Goal: Task Accomplishment & Management: Manage account settings

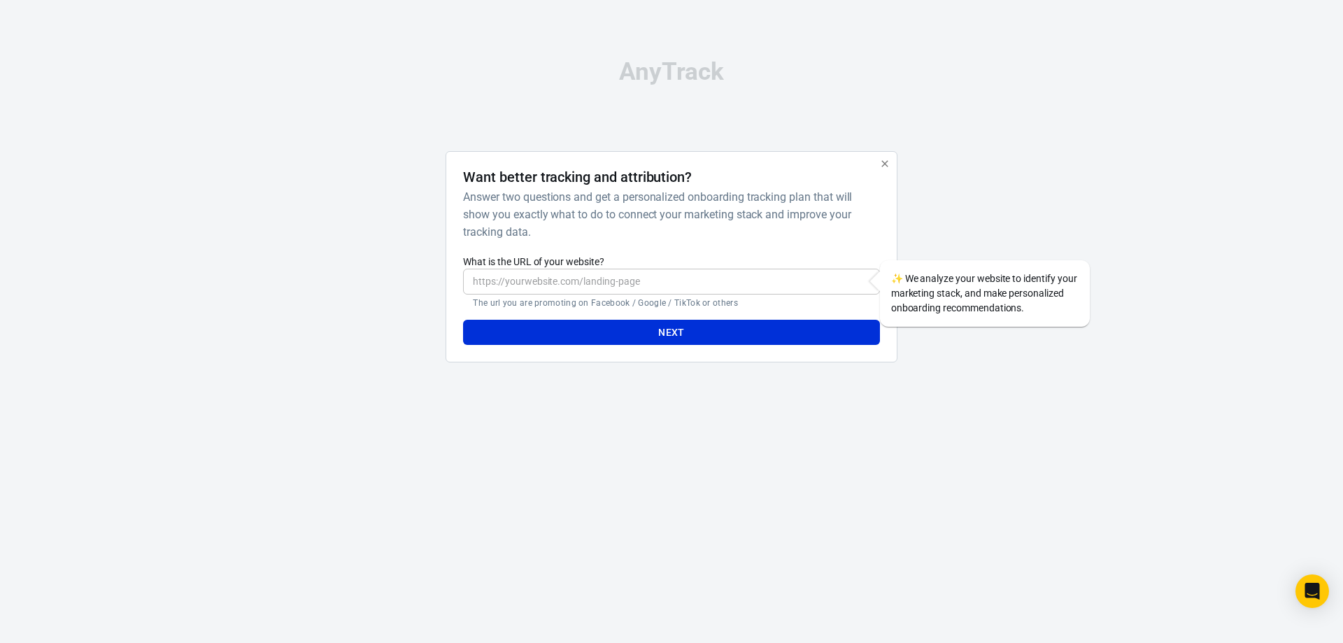
click at [760, 208] on h6 "Answer two questions and get a personalized onboarding tracking plan that will …" at bounding box center [668, 214] width 410 height 52
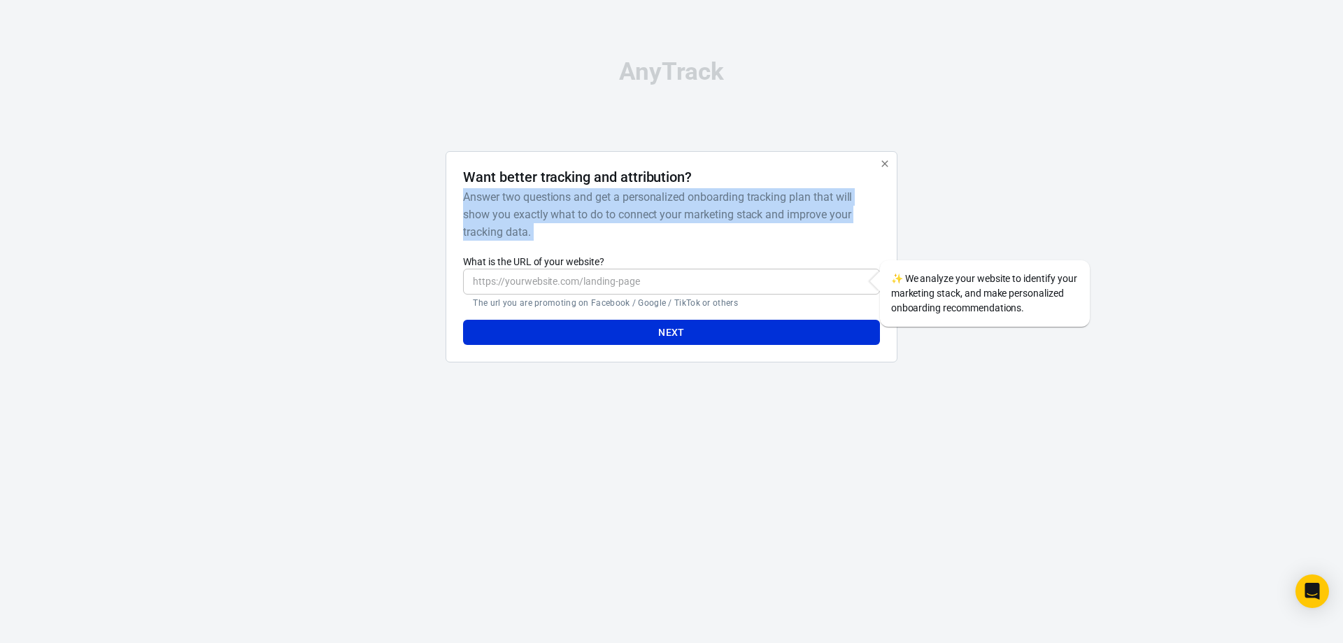
click at [760, 208] on h6 "Answer two questions and get a personalized onboarding tracking plan that will …" at bounding box center [668, 214] width 410 height 52
click at [771, 192] on h6 "Answer two questions and get a personalized onboarding tracking plan that will …" at bounding box center [668, 214] width 410 height 52
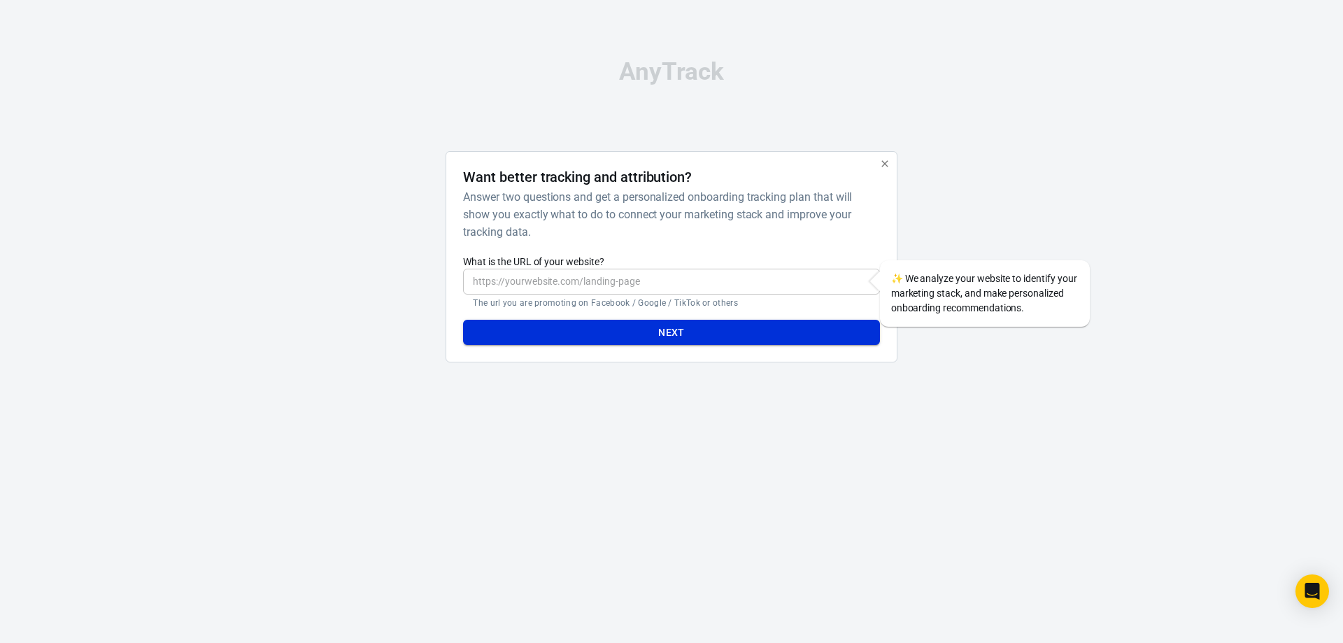
click at [732, 328] on button "Next" at bounding box center [671, 333] width 416 height 26
click at [724, 278] on input "What is the URL of your website?" at bounding box center [671, 282] width 416 height 26
click at [705, 210] on h6 "Answer two questions and get a personalized onboarding tracking plan that will …" at bounding box center [668, 214] width 410 height 52
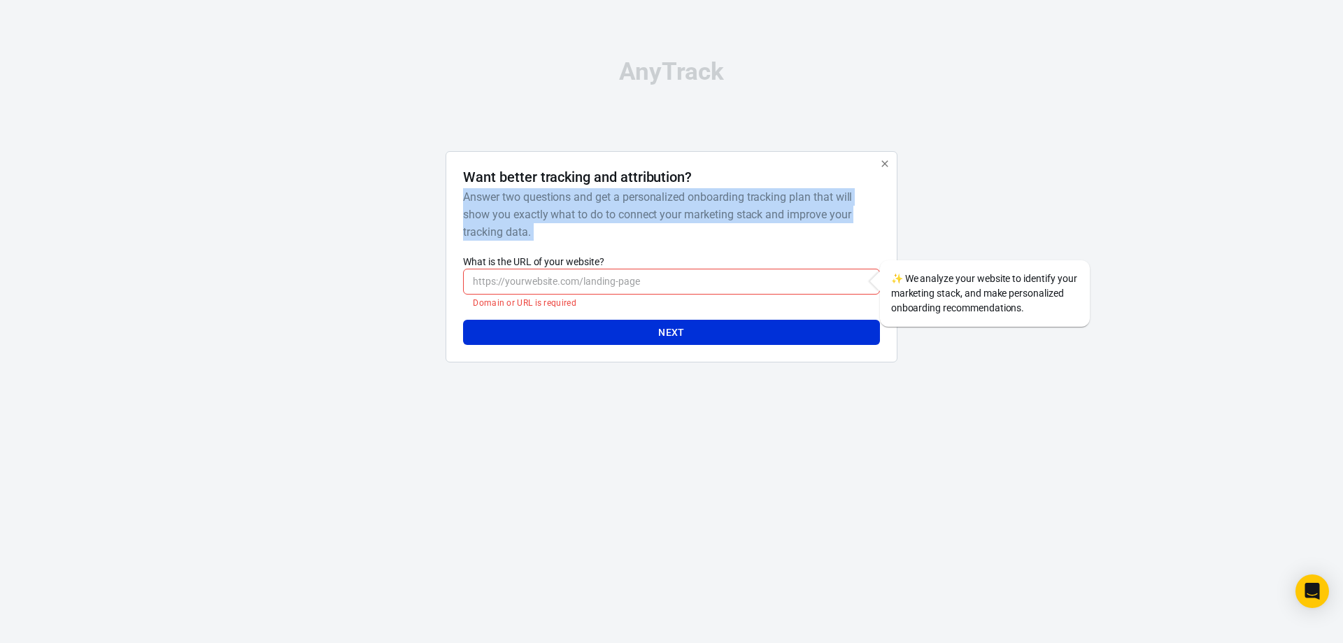
click at [705, 210] on h6 "Answer two questions and get a personalized onboarding tracking plan that will …" at bounding box center [668, 214] width 410 height 52
click at [714, 216] on h6 "Answer two questions and get a personalized onboarding tracking plan that will …" at bounding box center [668, 214] width 410 height 52
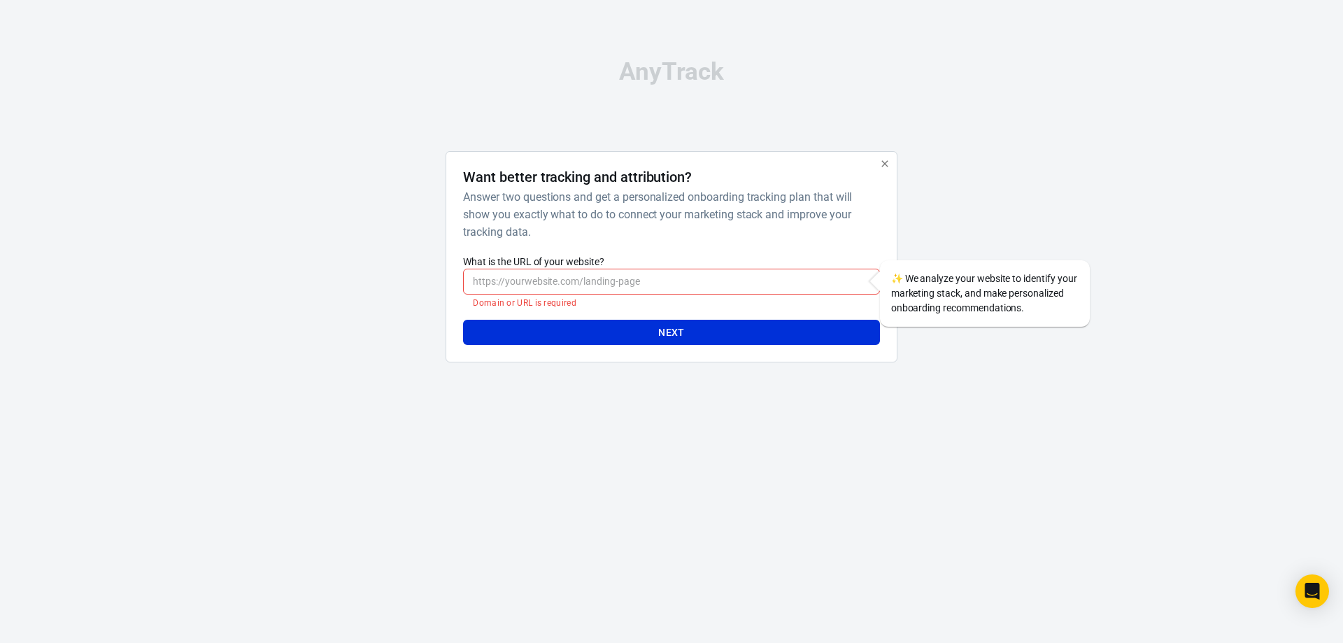
click at [879, 168] on icon "button" at bounding box center [884, 163] width 11 height 11
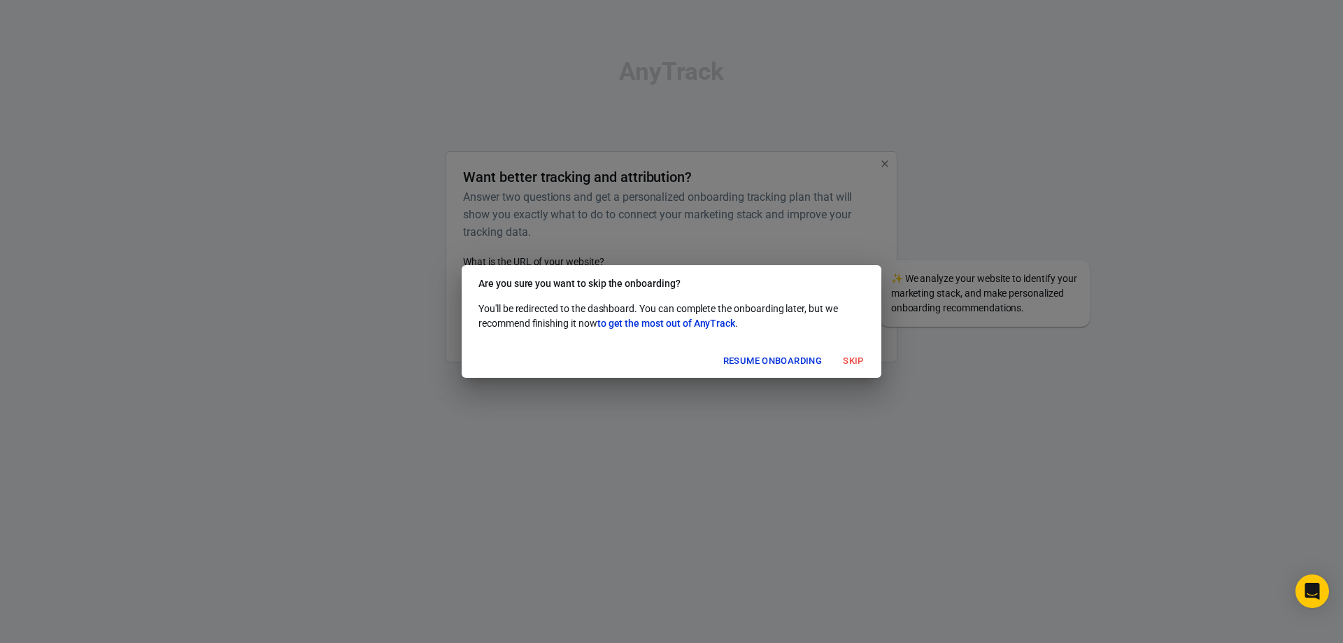
click at [764, 364] on button "Resume onboarding" at bounding box center [773, 361] width 106 height 22
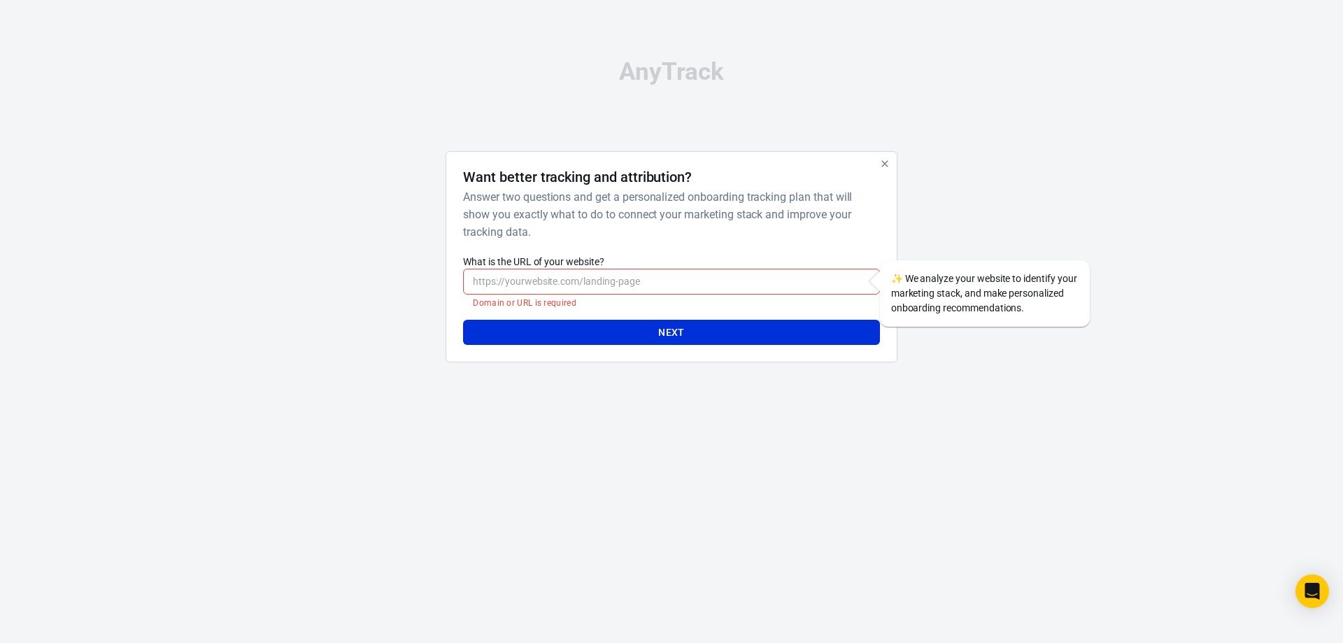
click at [887, 166] on icon "button" at bounding box center [884, 163] width 6 height 6
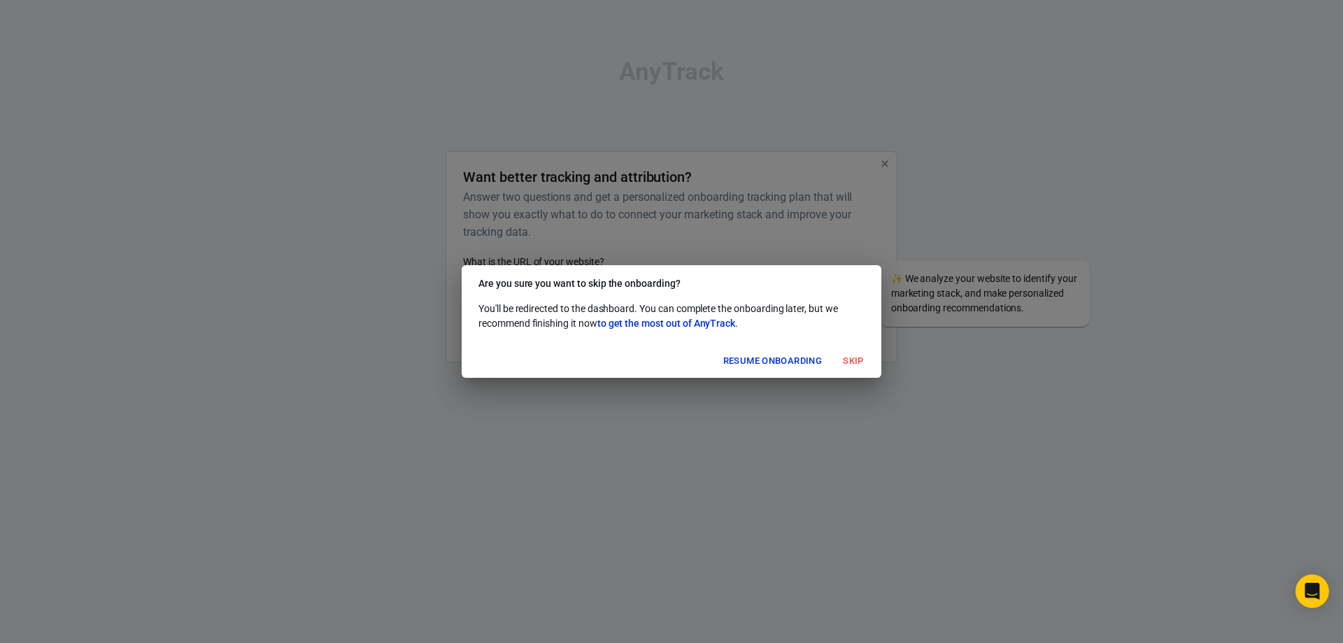
click at [850, 357] on button "Skip" at bounding box center [853, 361] width 45 height 22
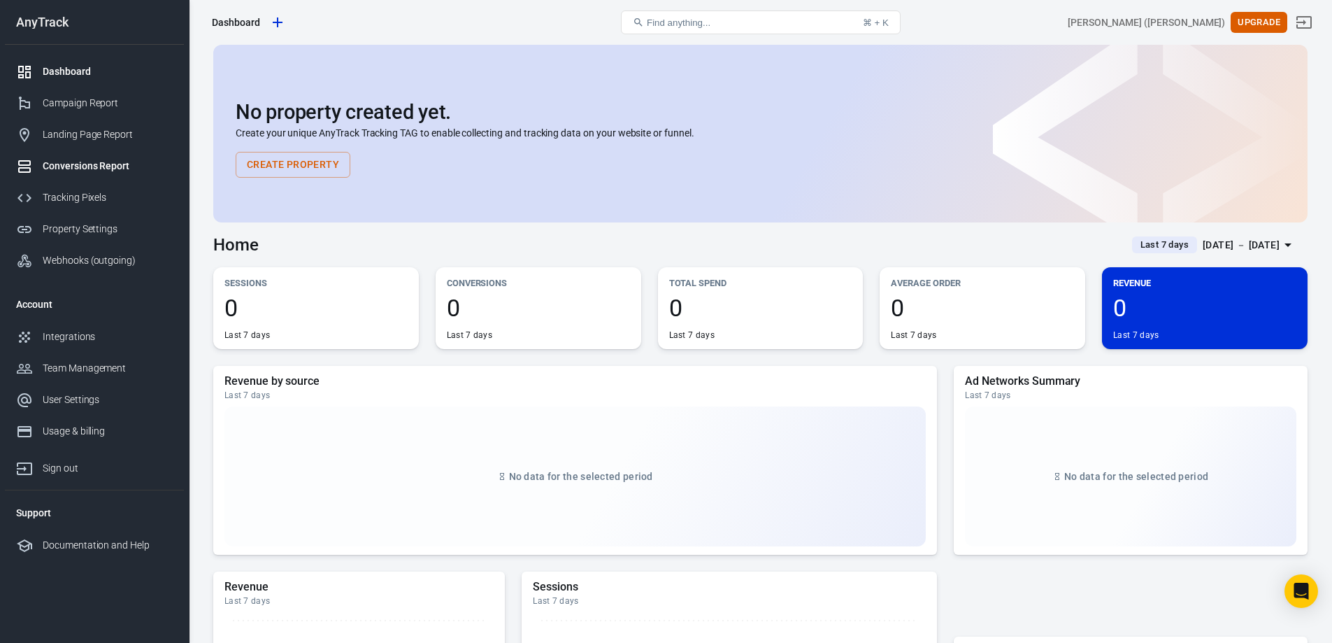
click at [73, 163] on div "Conversions Report" at bounding box center [108, 166] width 130 height 15
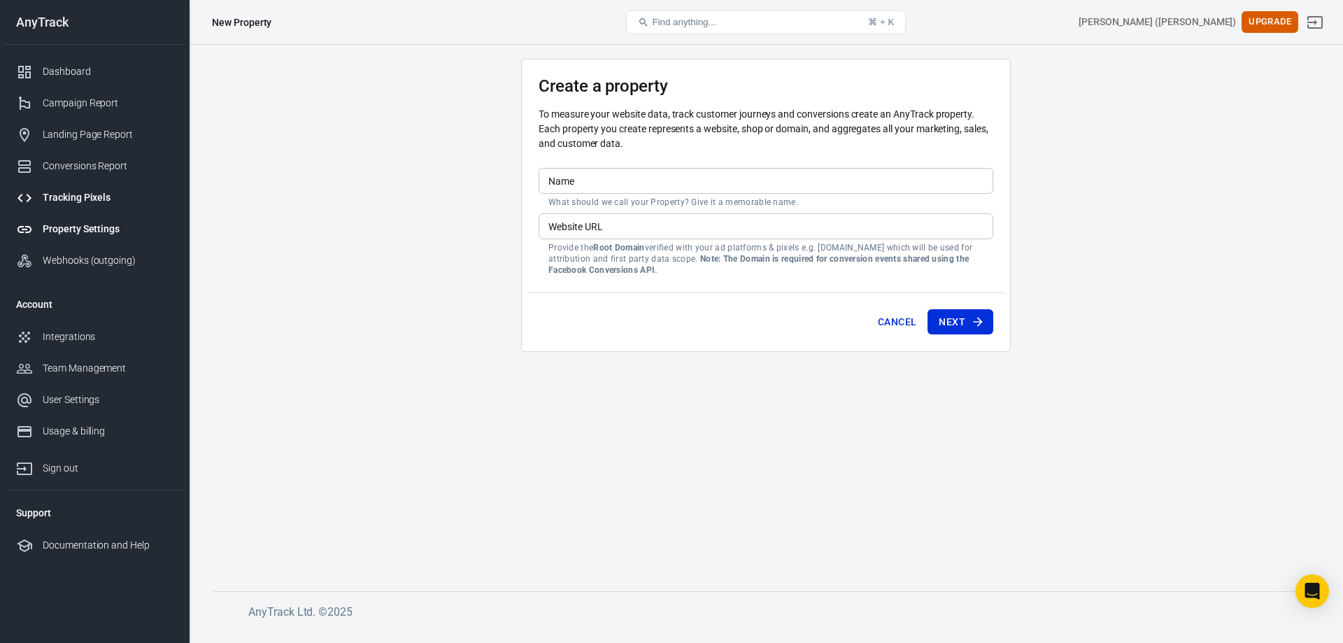
click at [73, 185] on link "Tracking Pixels" at bounding box center [94, 197] width 179 height 31
click at [92, 176] on link "Conversions Report" at bounding box center [94, 165] width 179 height 31
click at [108, 331] on div "Integrations" at bounding box center [108, 336] width 130 height 15
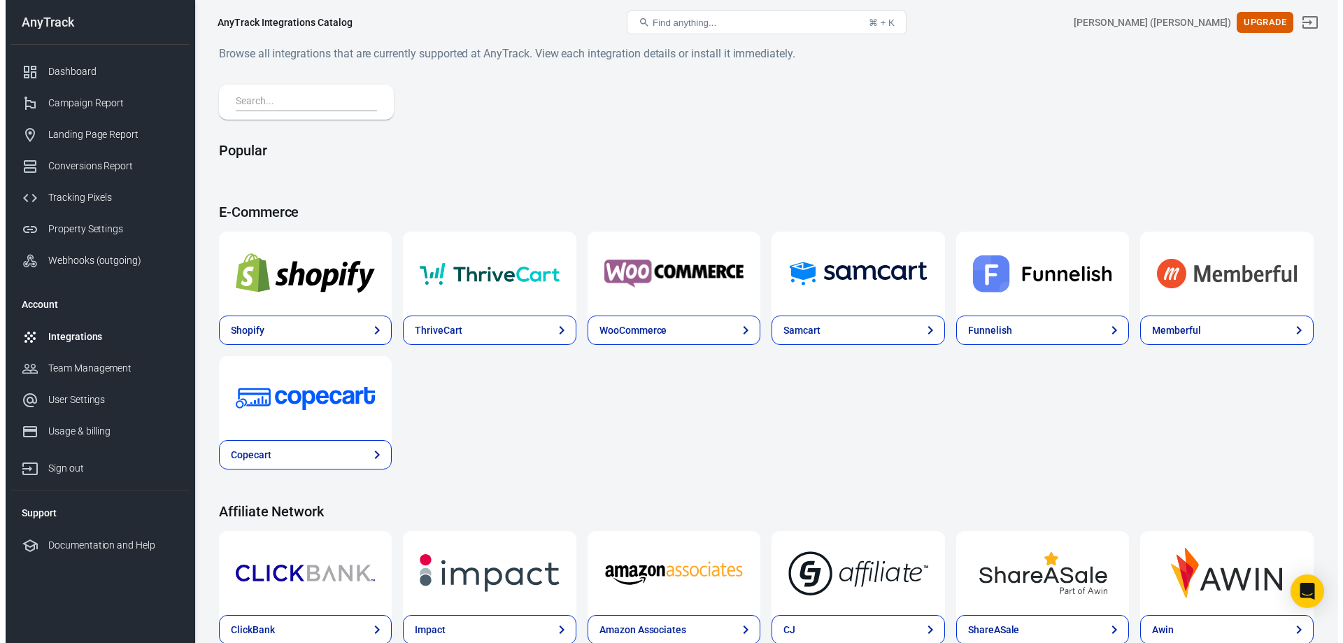
scroll to position [280, 0]
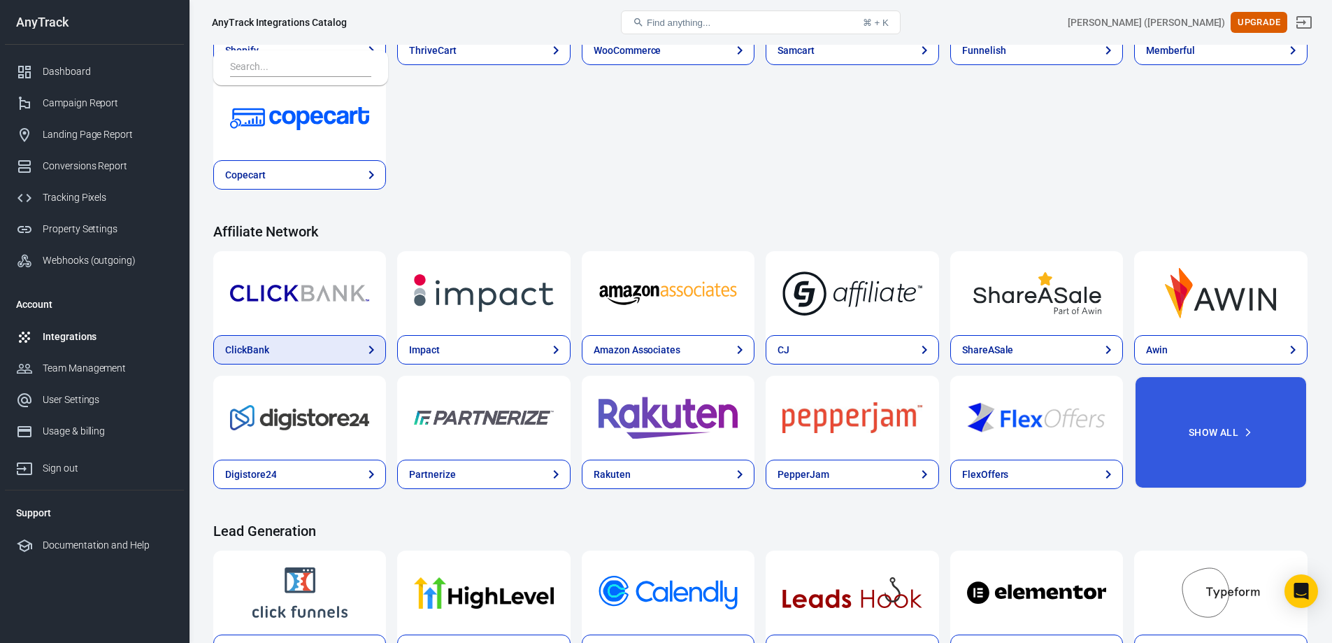
click at [309, 363] on link "ClickBank" at bounding box center [299, 349] width 173 height 29
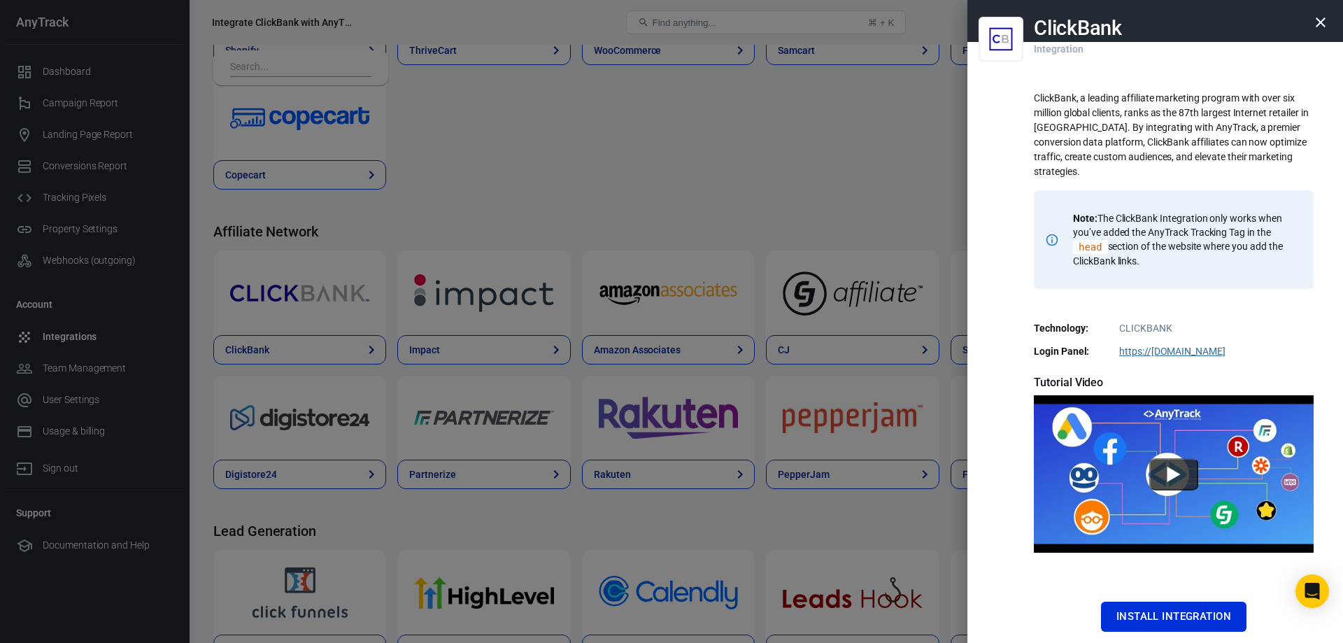
click at [687, 220] on div at bounding box center [671, 321] width 1343 height 643
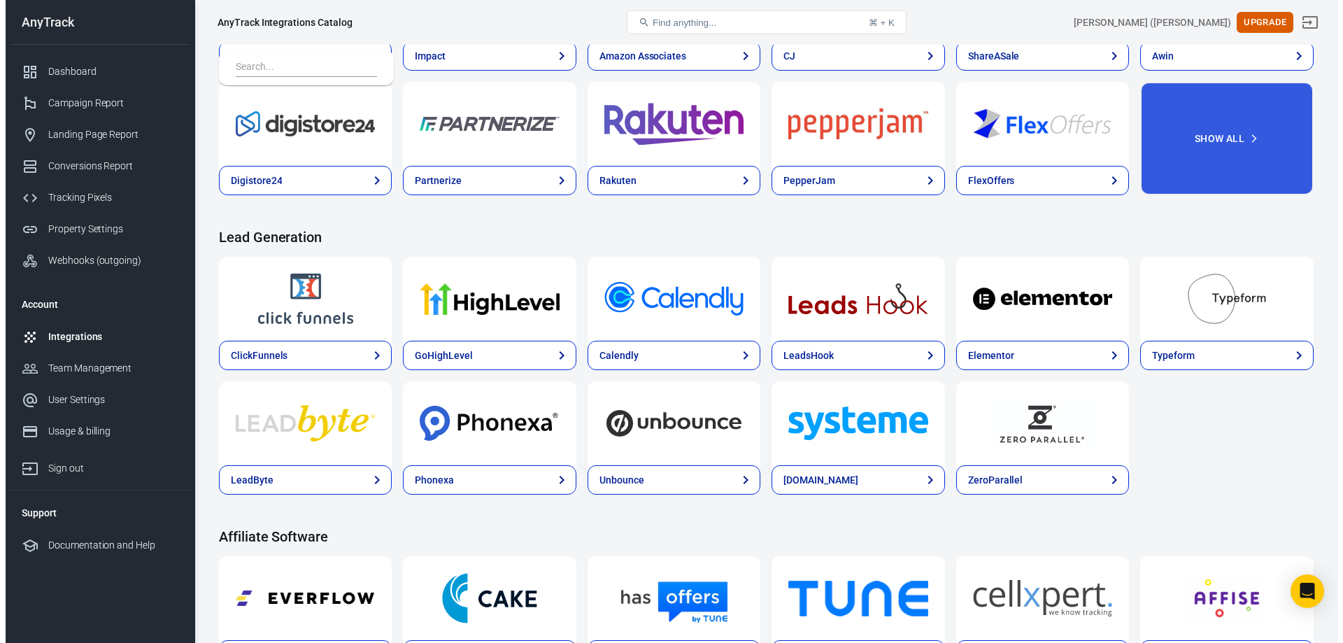
scroll to position [350, 0]
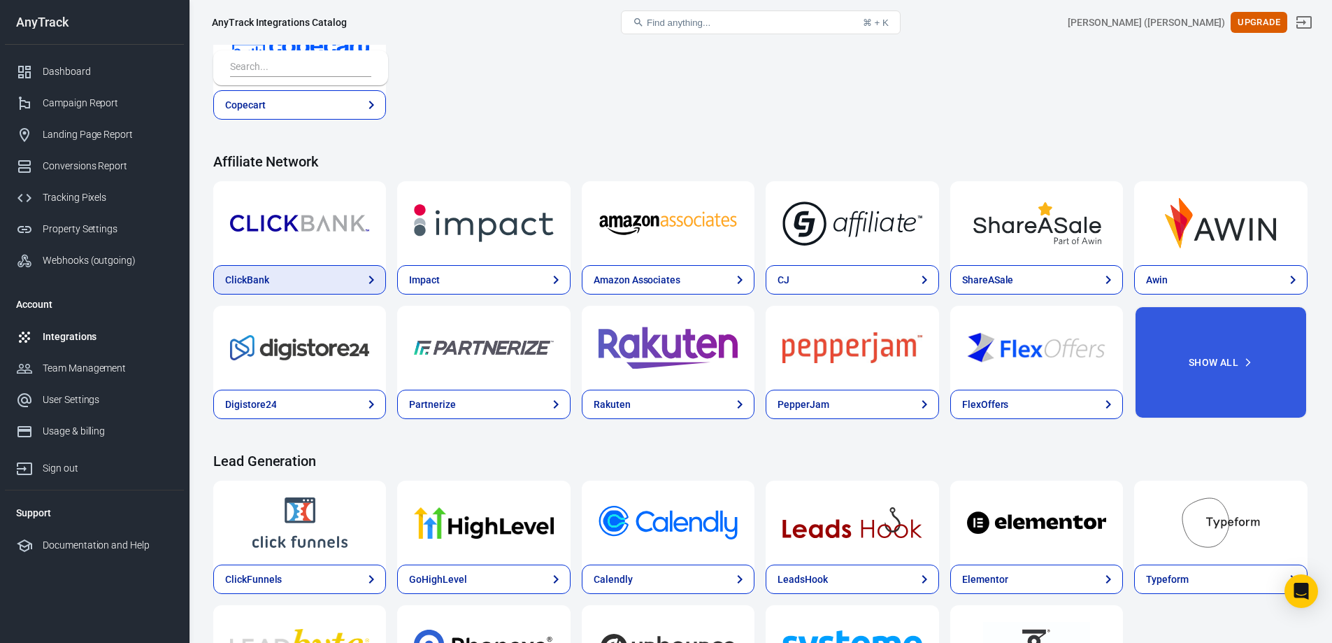
click at [266, 275] on div "ClickBank" at bounding box center [247, 280] width 44 height 15
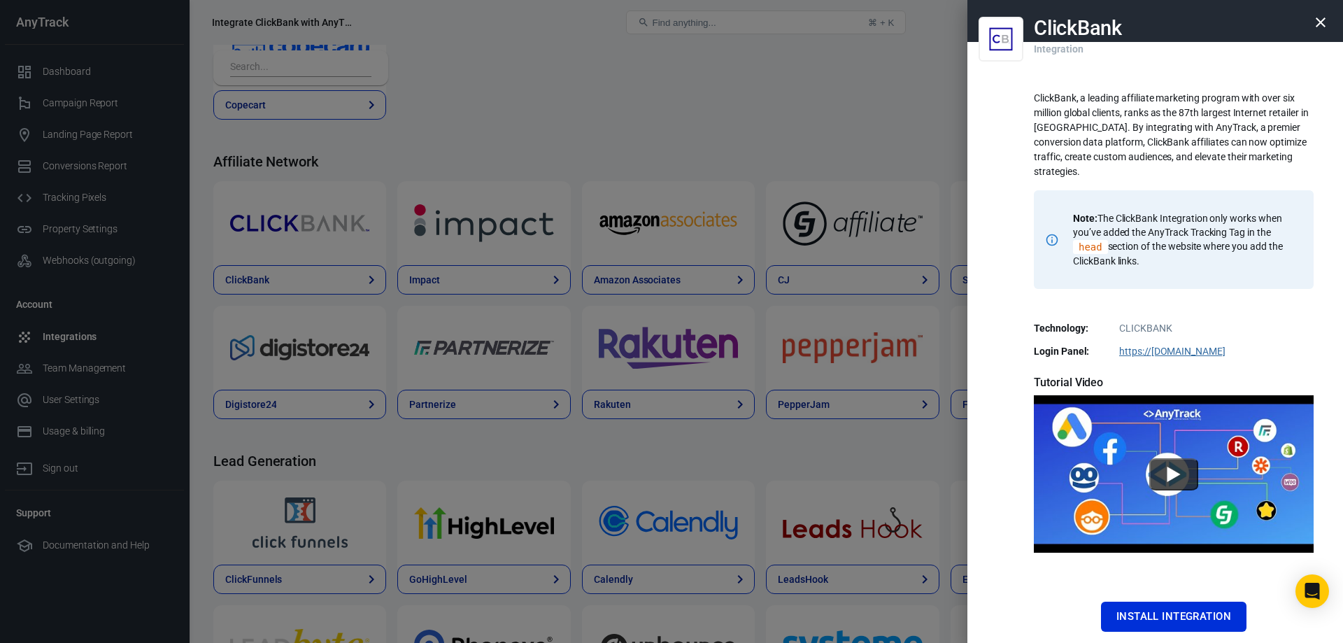
click at [1315, 27] on icon "button" at bounding box center [1320, 22] width 10 height 10
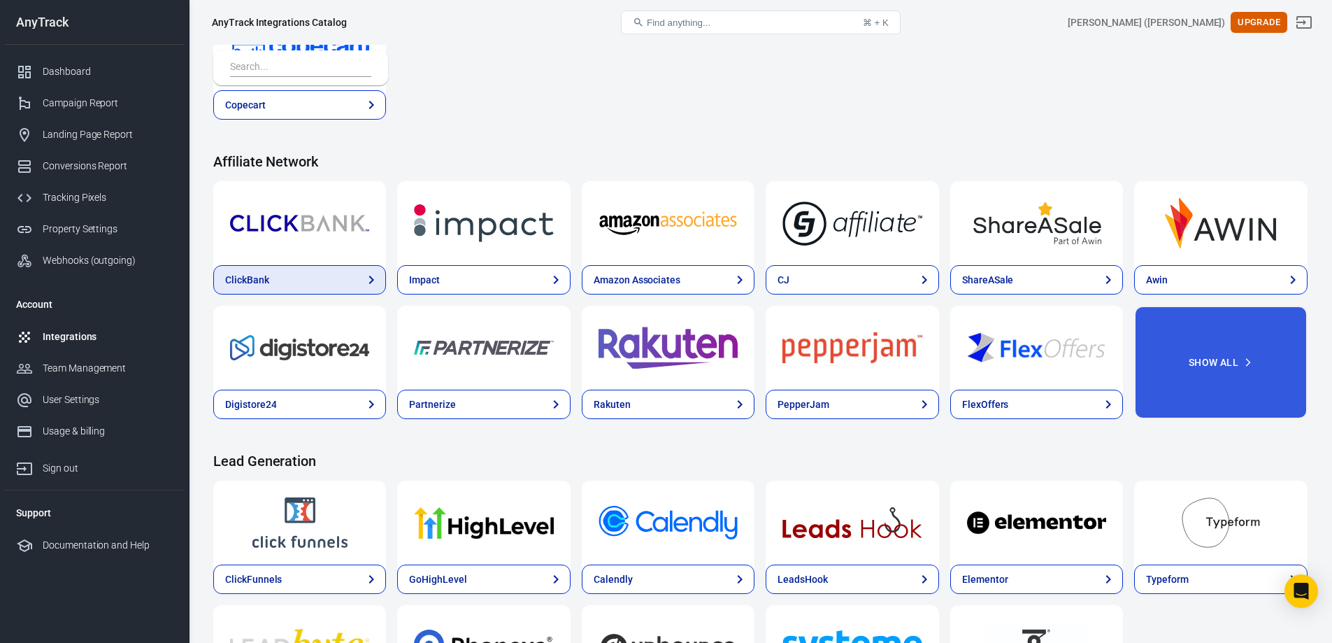
click at [289, 288] on link "ClickBank" at bounding box center [299, 279] width 173 height 29
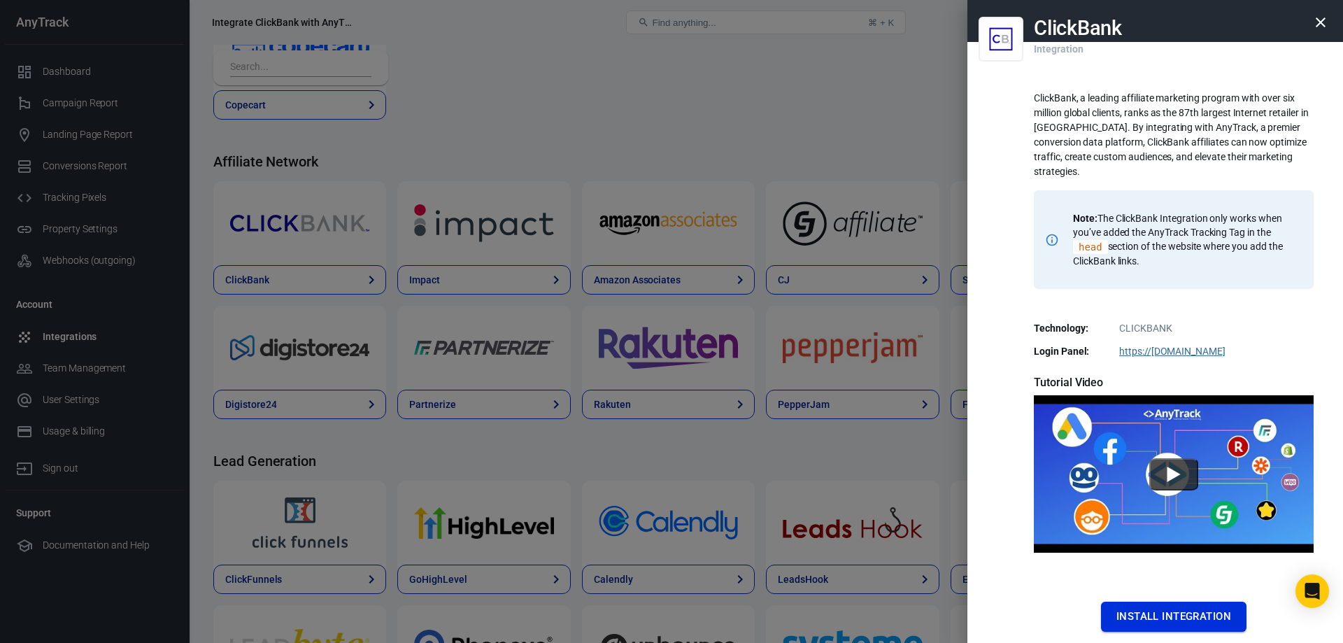
click at [1175, 615] on button "Install Integration" at bounding box center [1173, 615] width 145 height 29
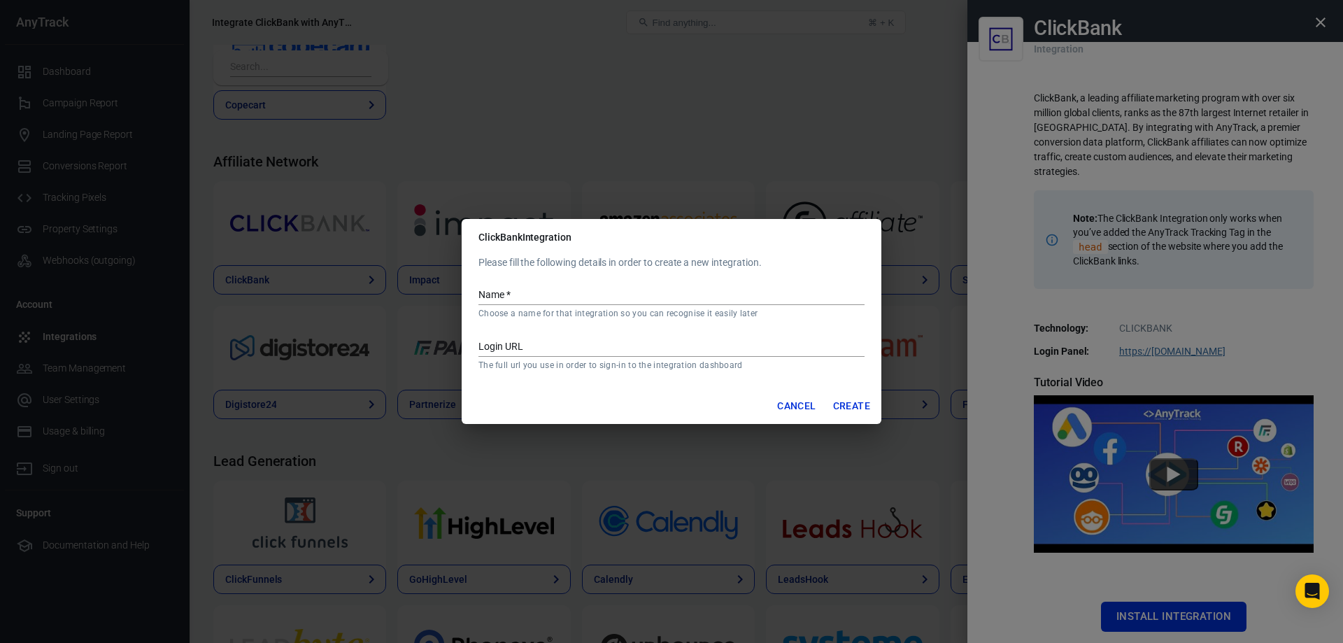
click at [575, 296] on input "Name   *" at bounding box center [671, 296] width 386 height 18
type input "My Clickbank"
click at [857, 408] on button "Create" at bounding box center [851, 406] width 48 height 26
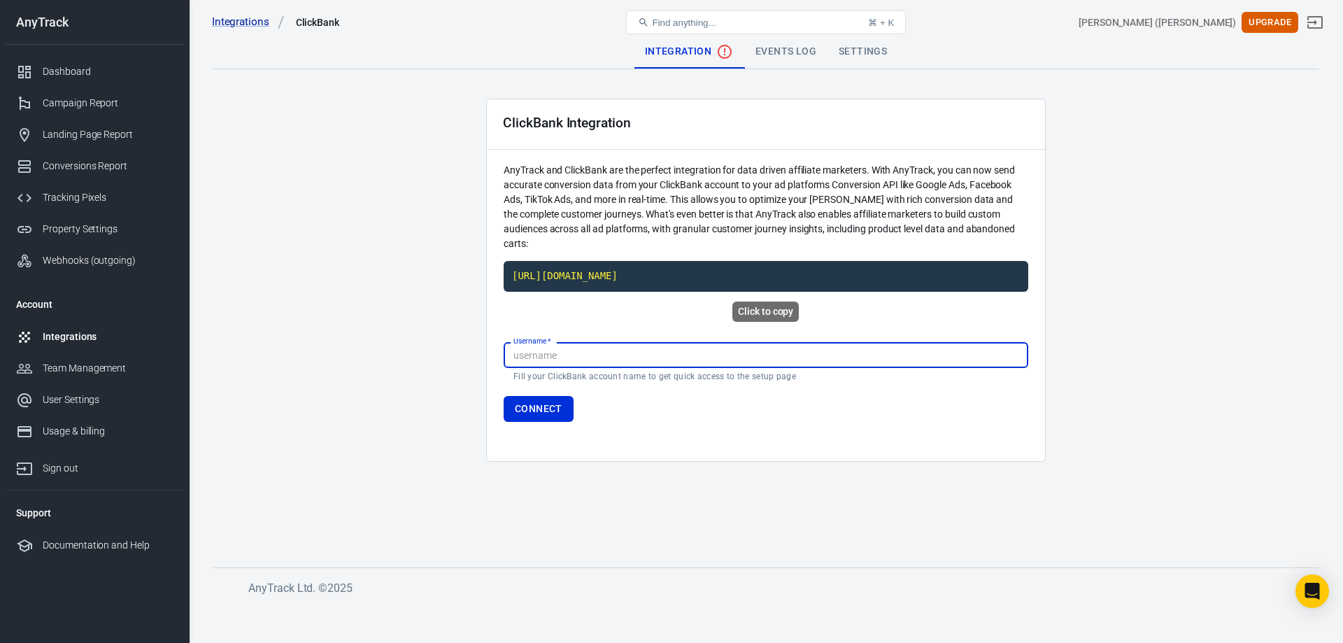
click at [701, 277] on code "[URL][DOMAIN_NAME]" at bounding box center [765, 276] width 524 height 31
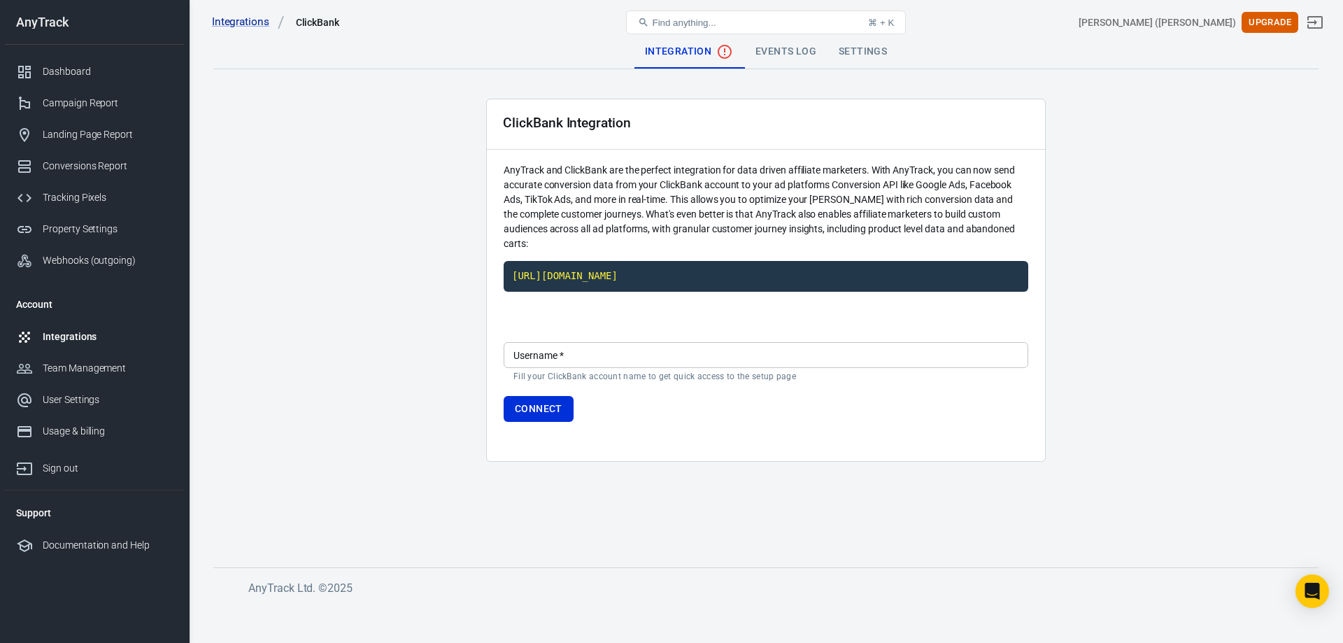
click at [652, 358] on input "Username   *" at bounding box center [765, 355] width 524 height 26
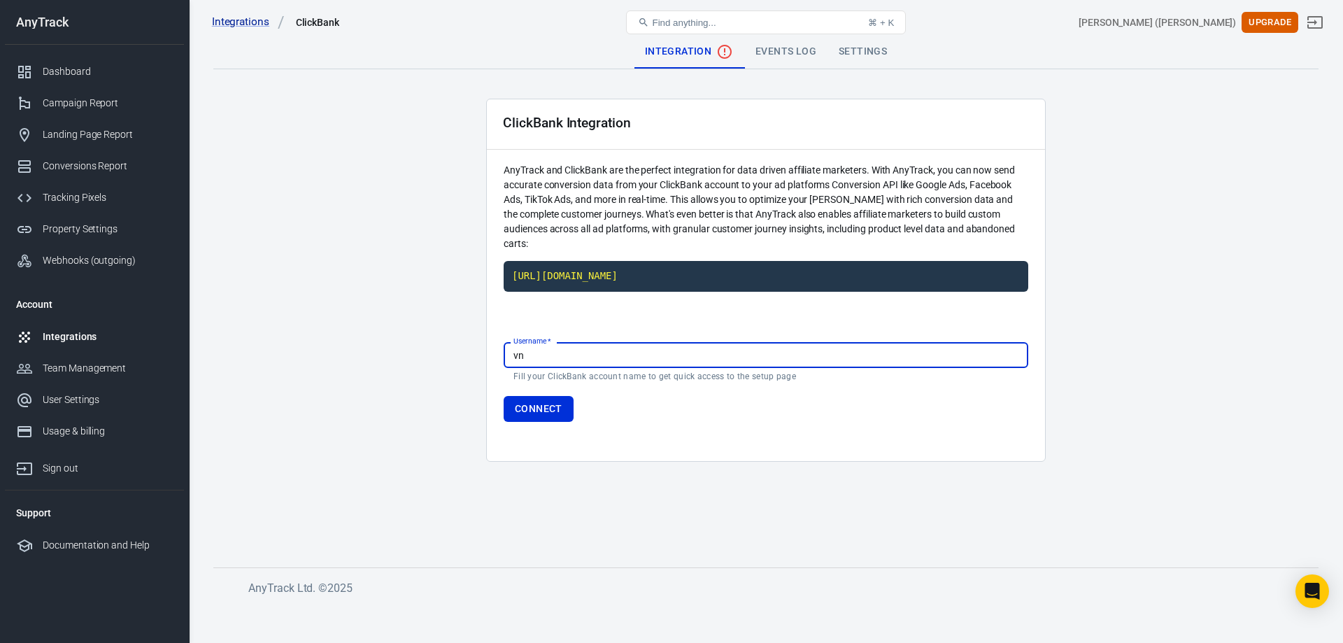
type input "v"
click at [570, 350] on input "Username   *" at bounding box center [765, 355] width 524 height 26
paste input "vnbai"
type input "vnbai"
click at [550, 404] on button "Connect" at bounding box center [538, 409] width 70 height 26
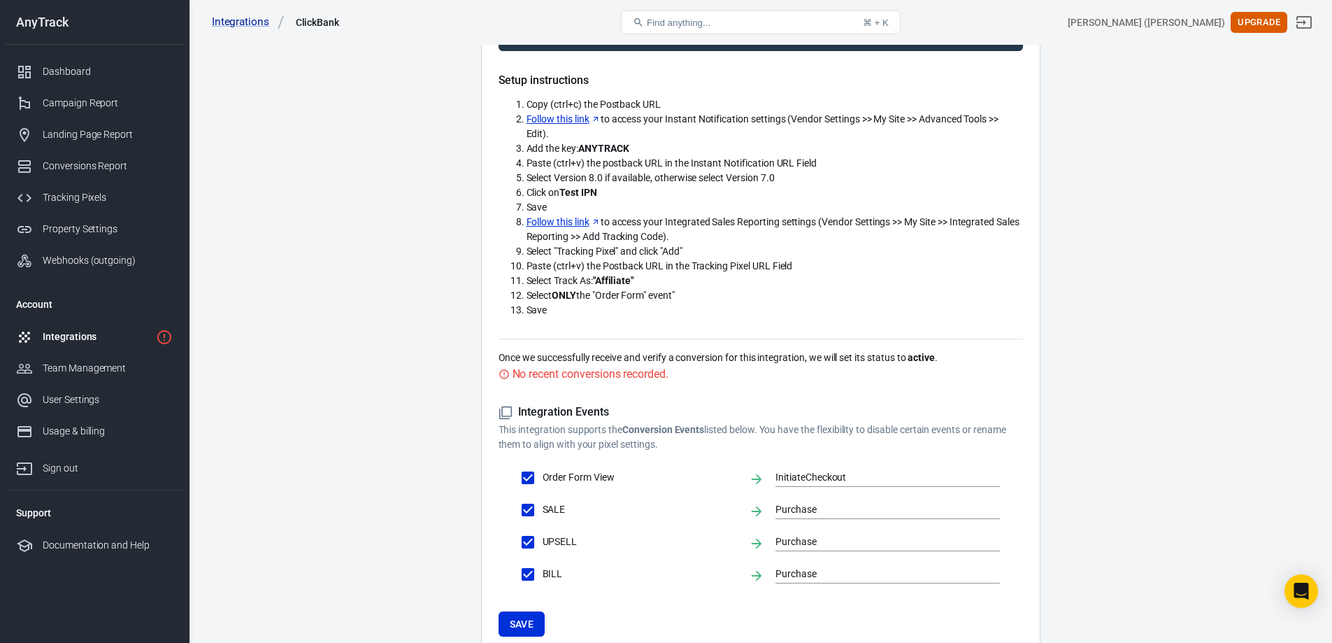
scroll to position [334, 0]
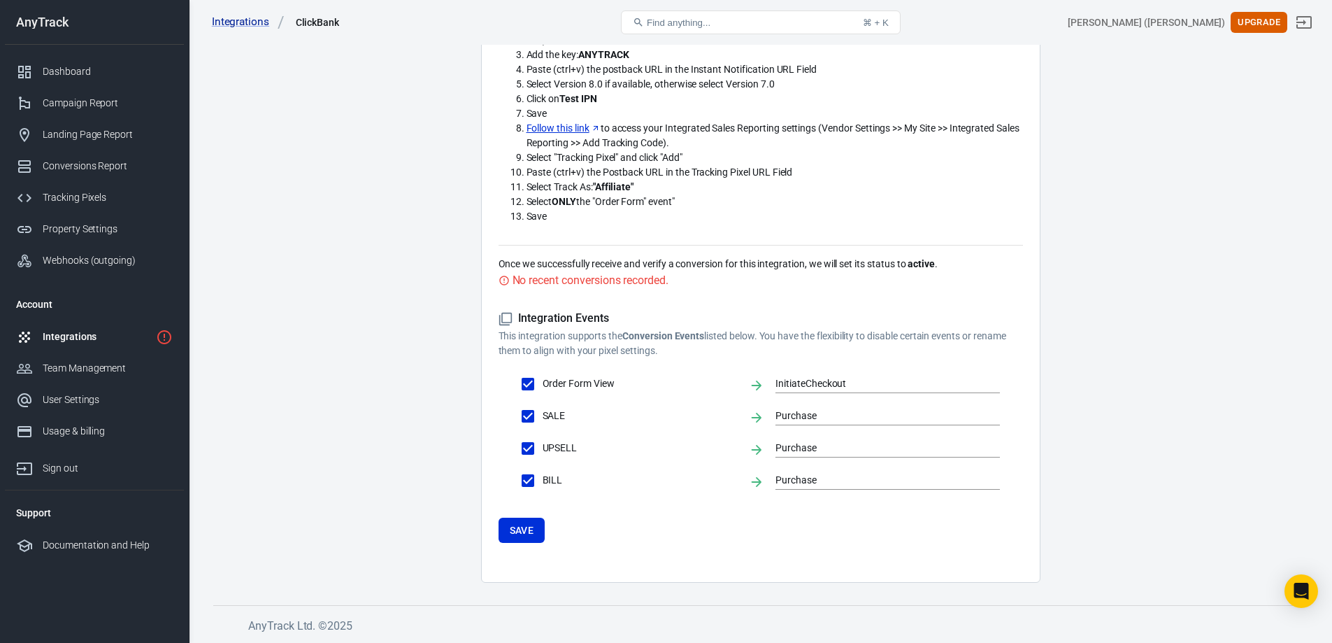
click at [532, 452] on input "UPSELL" at bounding box center [527, 448] width 29 height 29
checkbox input "false"
click at [531, 481] on input "BILL" at bounding box center [527, 480] width 29 height 29
checkbox input "false"
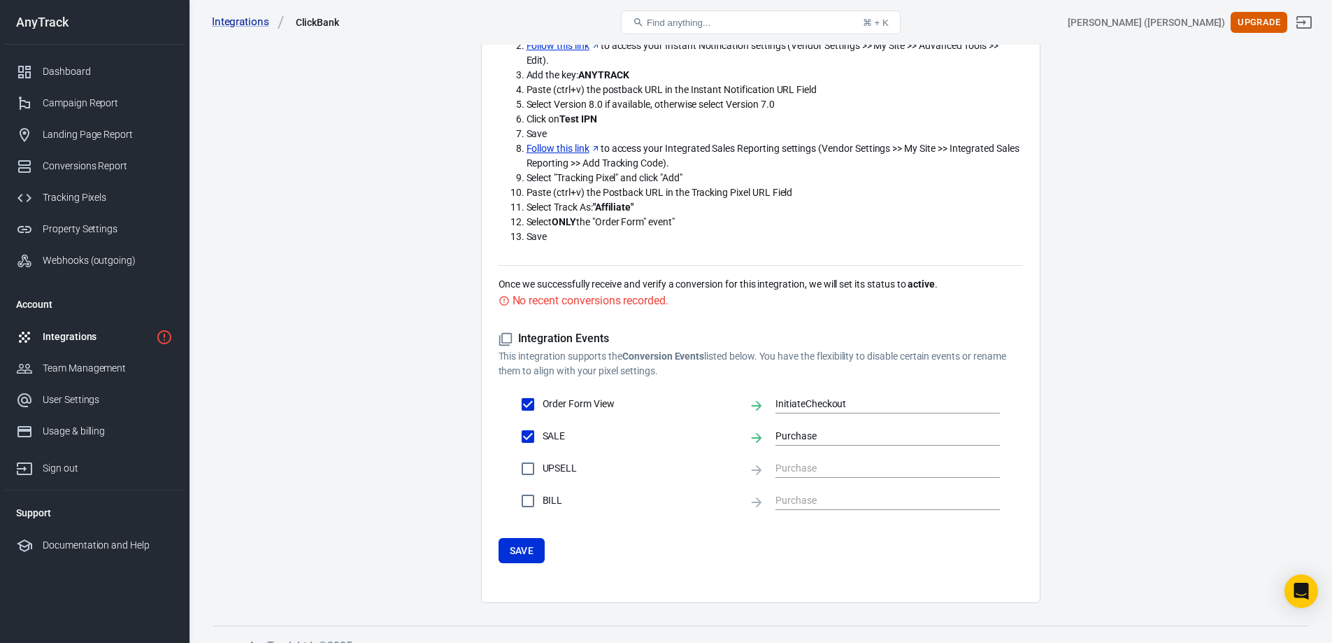
scroll to position [264, 0]
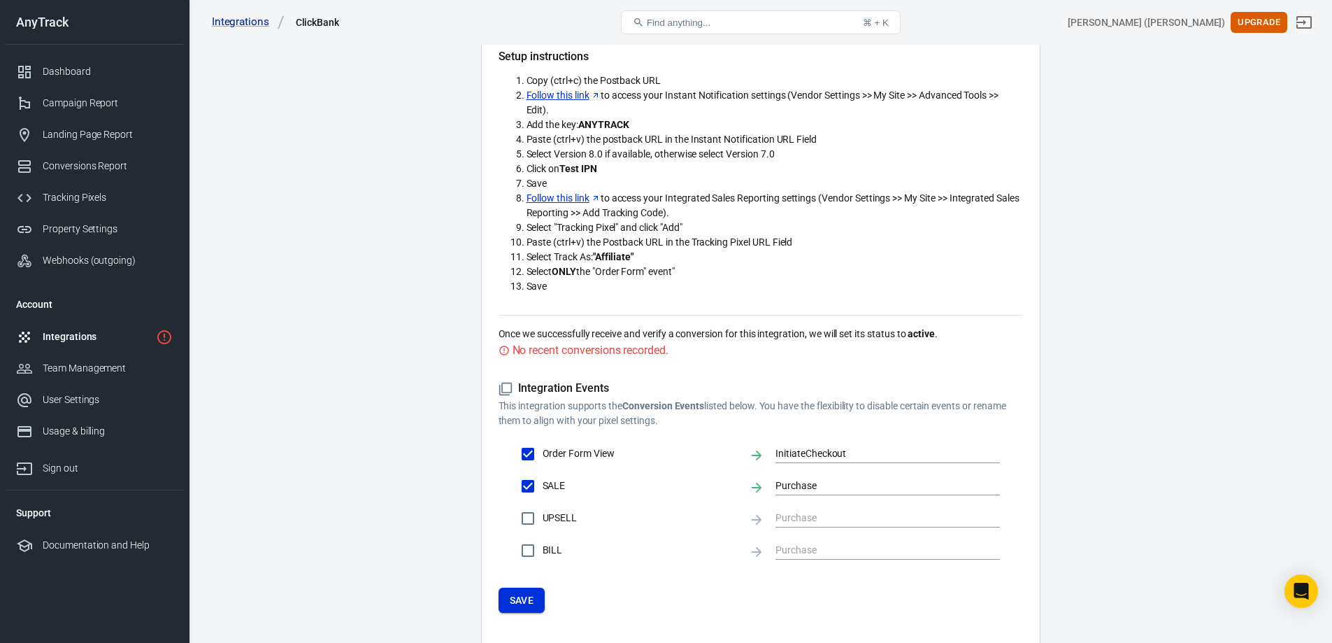
click at [517, 603] on button "Save" at bounding box center [522, 600] width 47 height 26
click at [699, 337] on p "Once we successfully receive and verify a conversion for this integration, we w…" at bounding box center [761, 334] width 524 height 15
click at [701, 355] on div "No recent conversions recorded." at bounding box center [761, 349] width 524 height 17
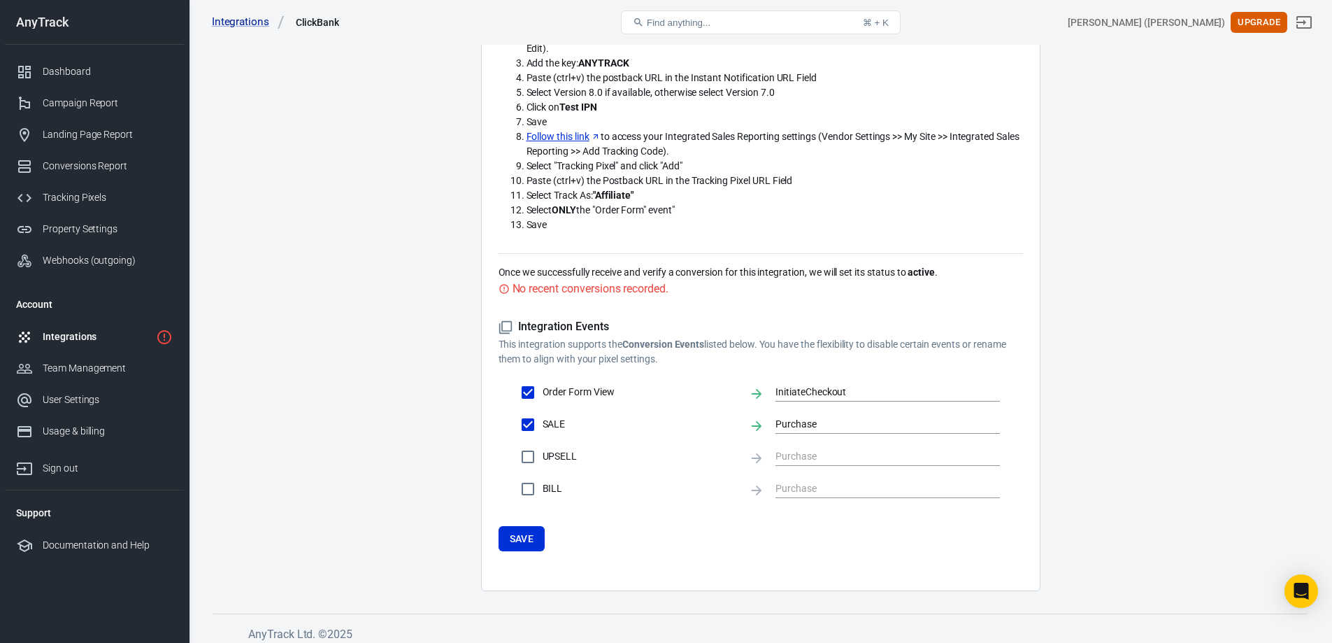
scroll to position [334, 0]
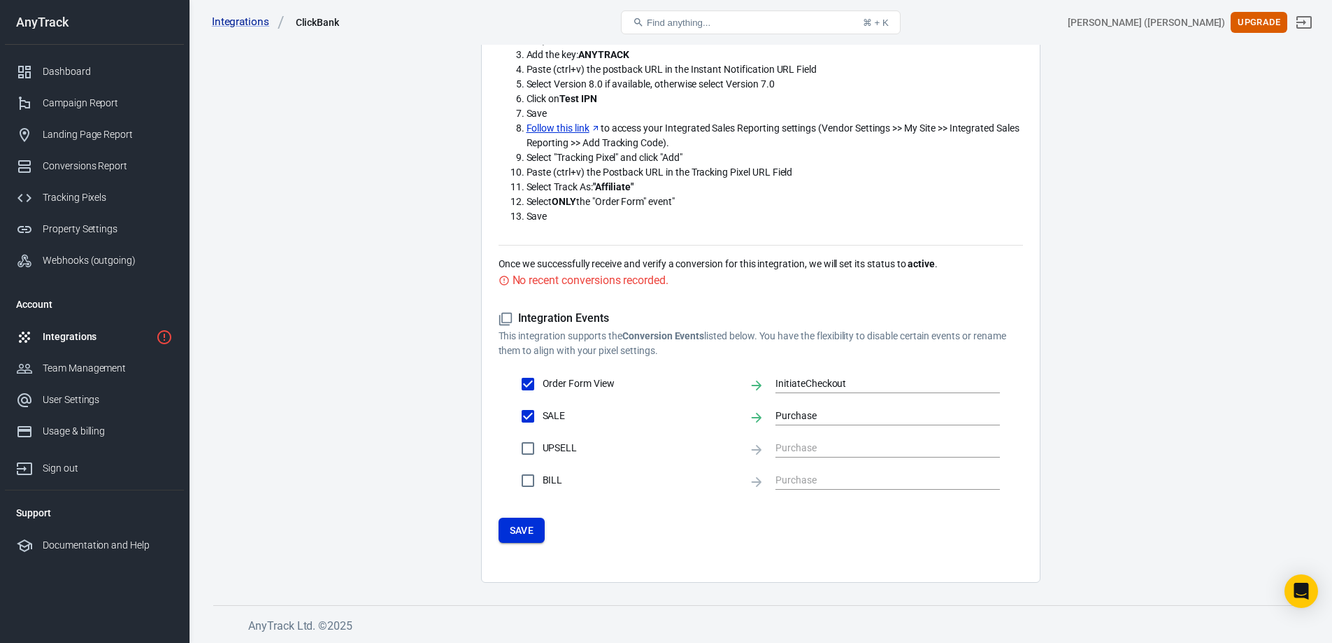
click at [529, 524] on button "Save" at bounding box center [522, 530] width 47 height 26
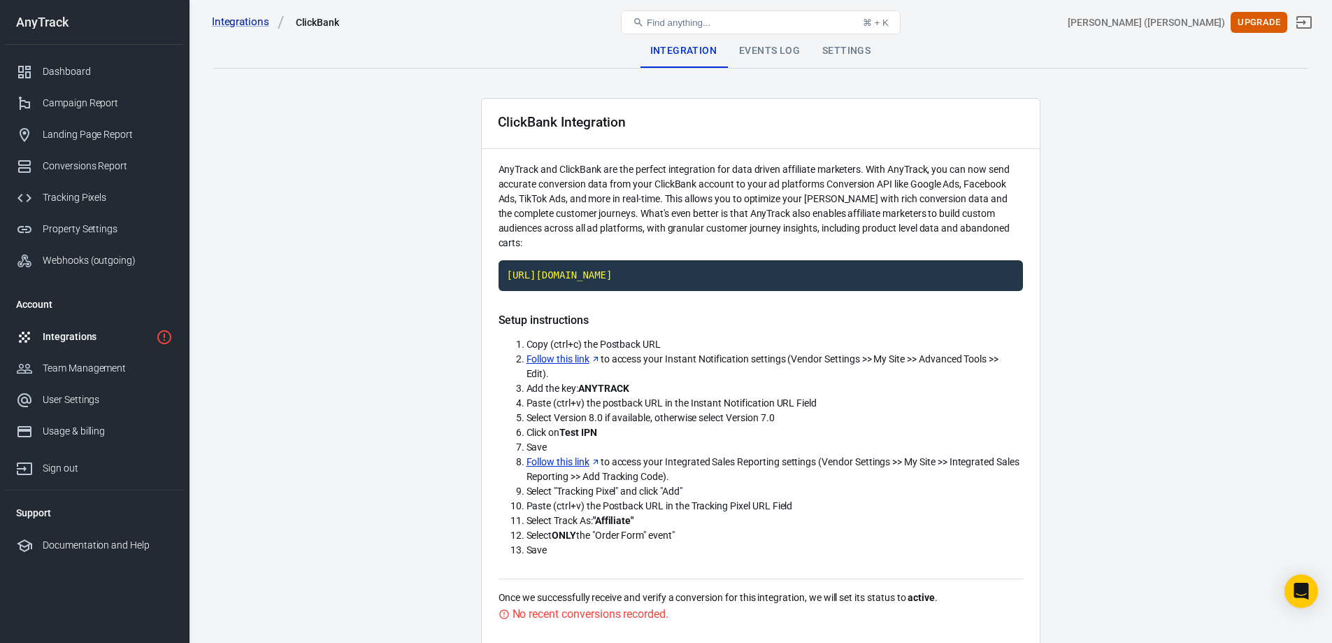
scroll to position [0, 0]
click at [129, 337] on div "Integrations" at bounding box center [97, 336] width 108 height 15
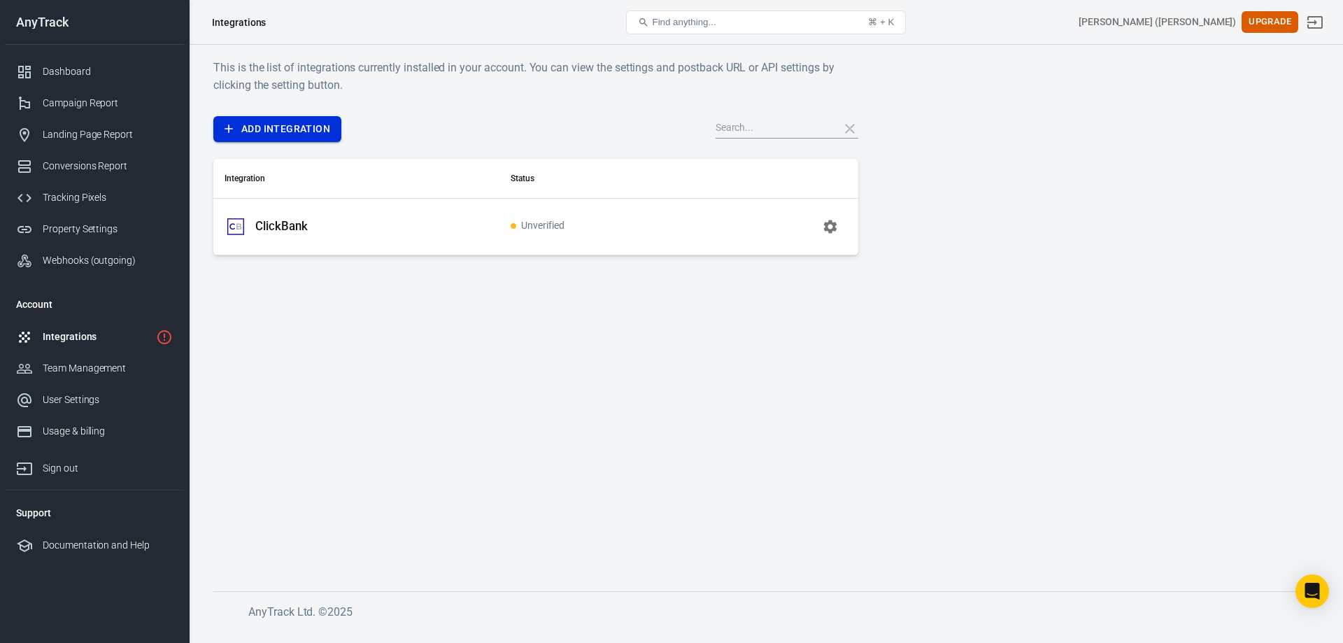
click at [292, 137] on link "Add Integration" at bounding box center [277, 129] width 128 height 26
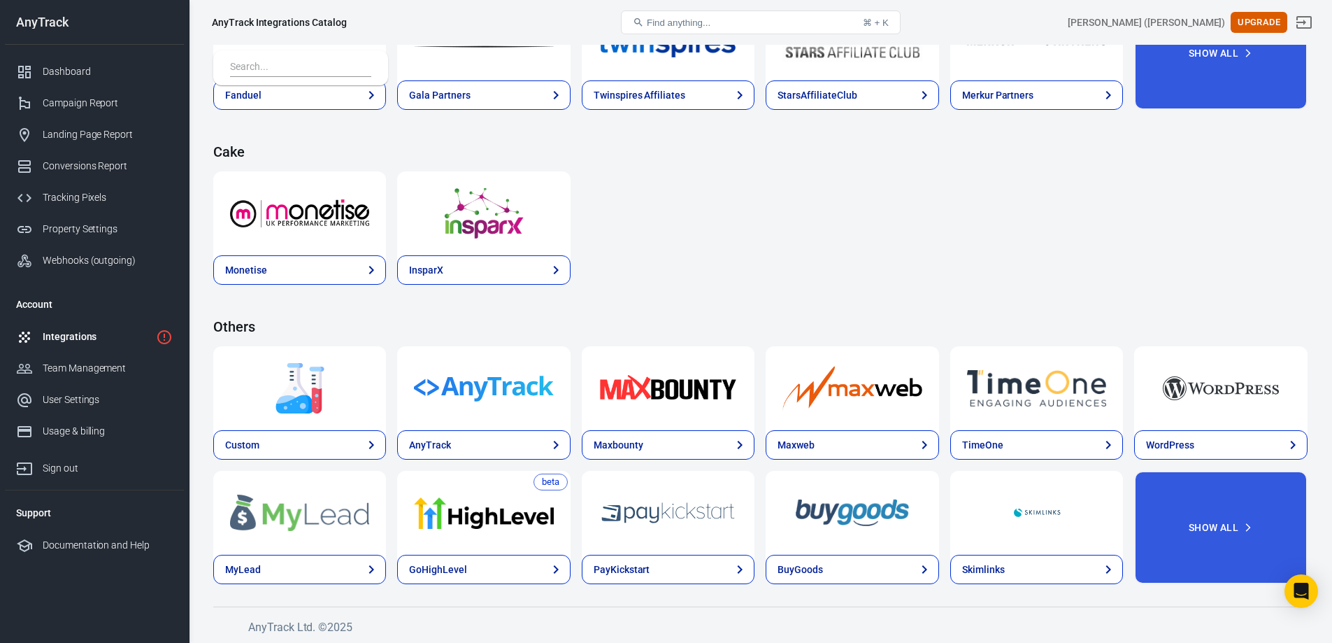
scroll to position [2032, 0]
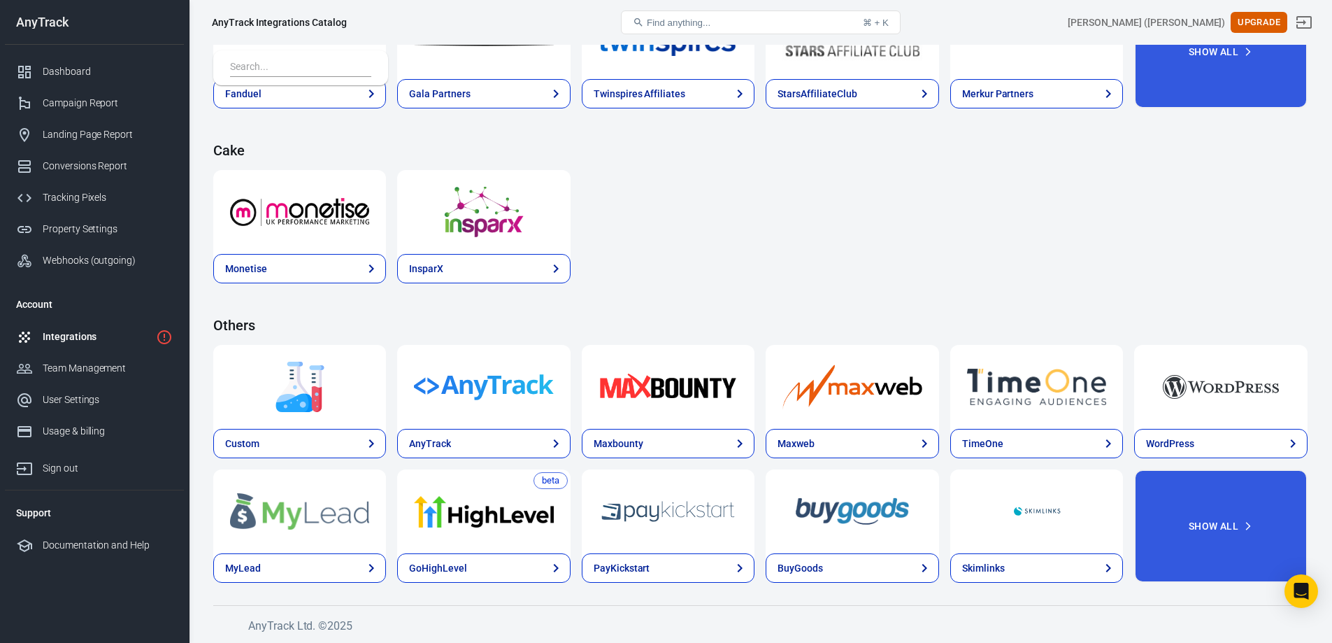
click at [298, 63] on input "text" at bounding box center [298, 68] width 136 height 18
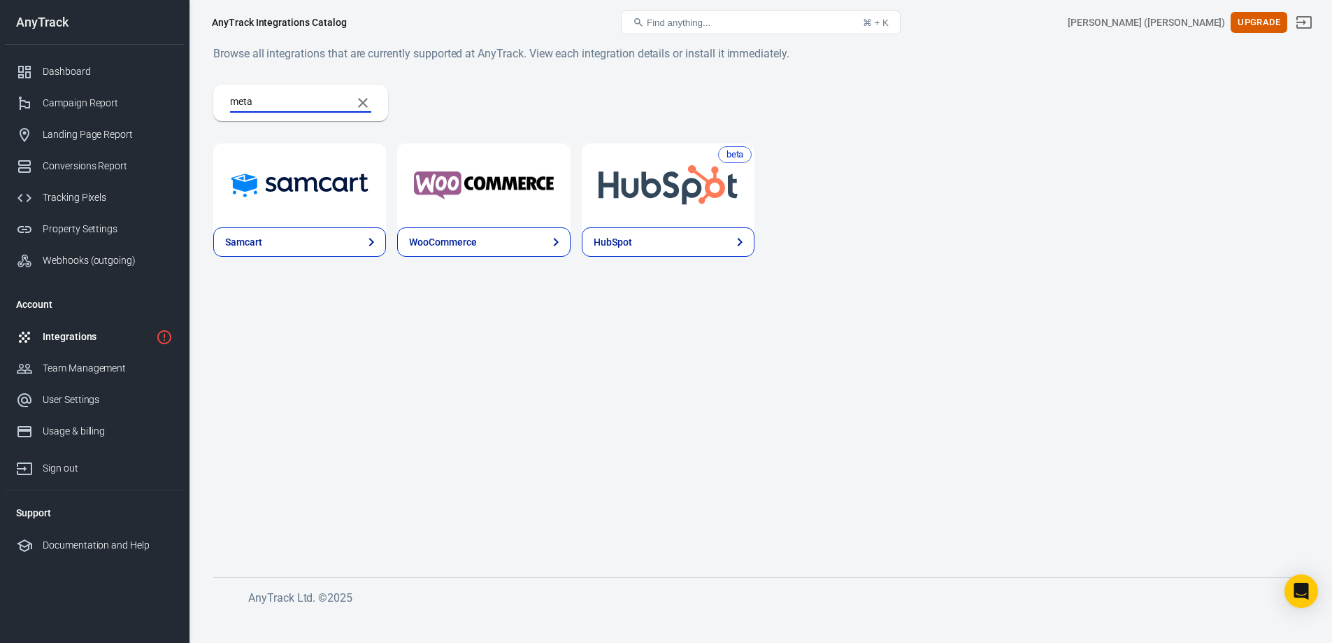
scroll to position [0, 0]
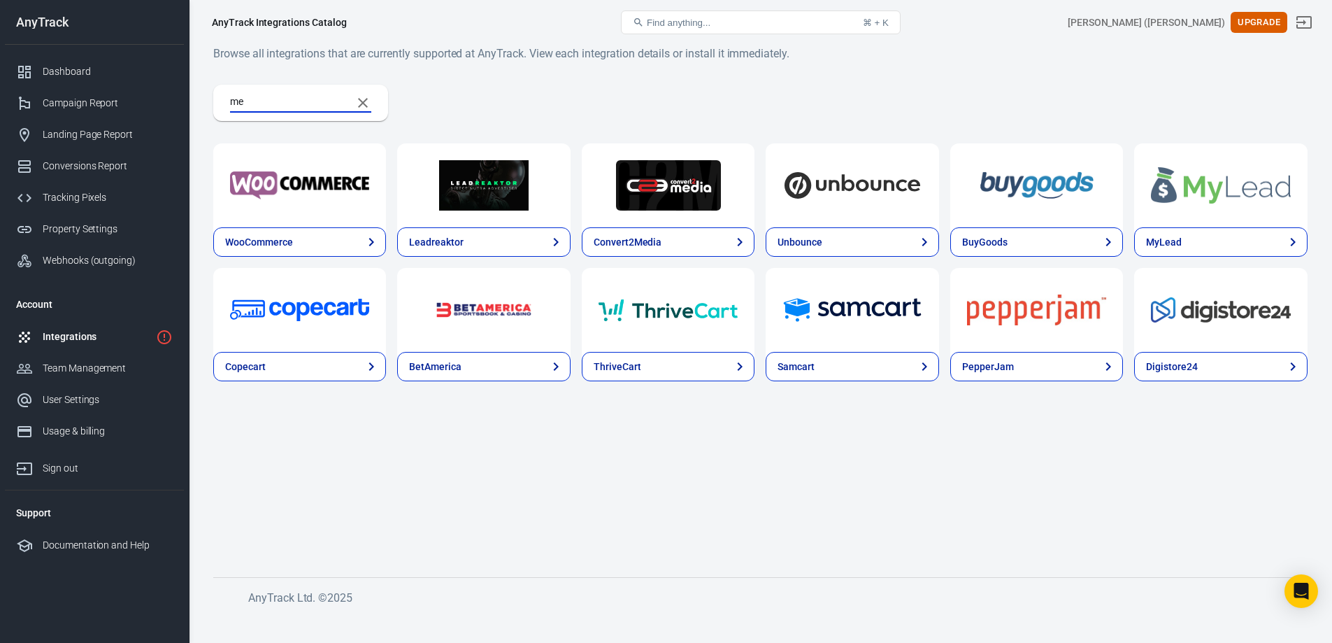
type input "m"
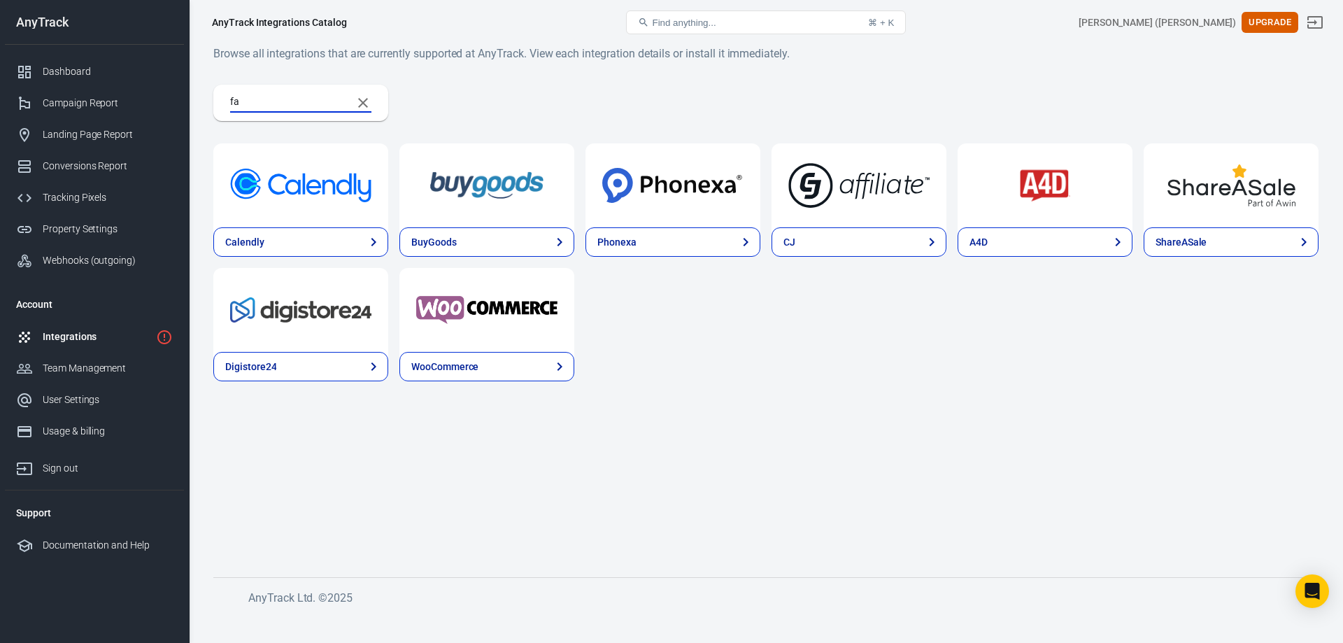
type input "f"
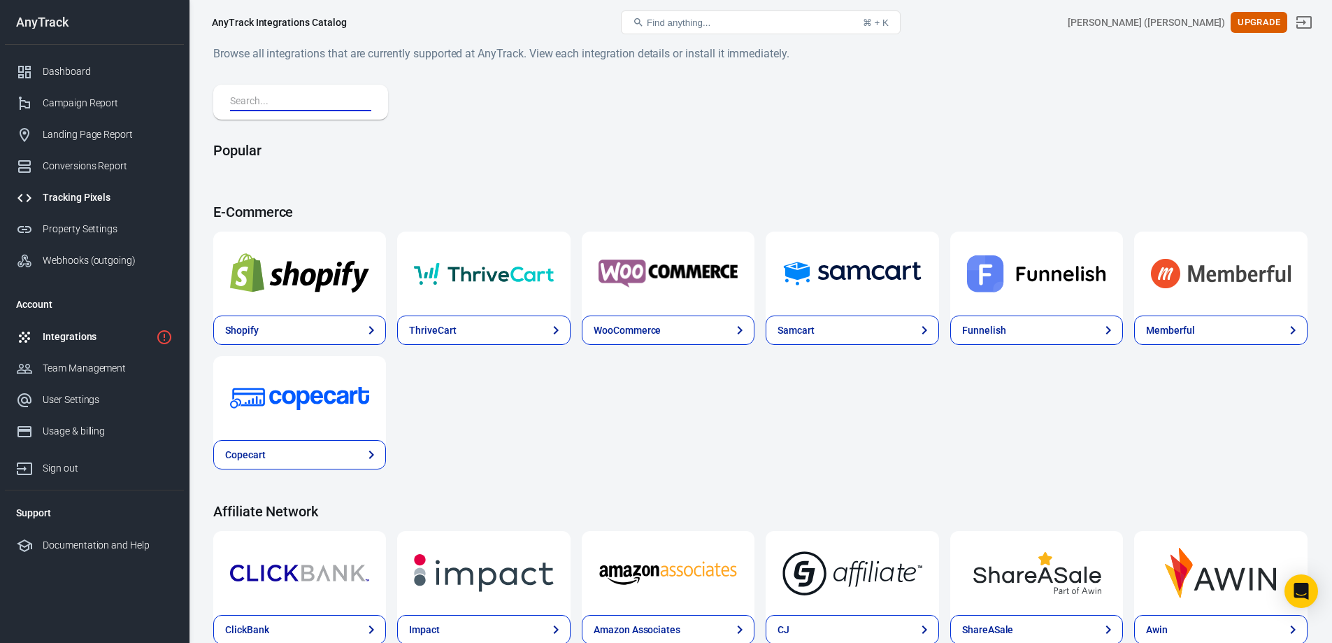
click at [52, 188] on link "Tracking Pixels" at bounding box center [94, 197] width 179 height 31
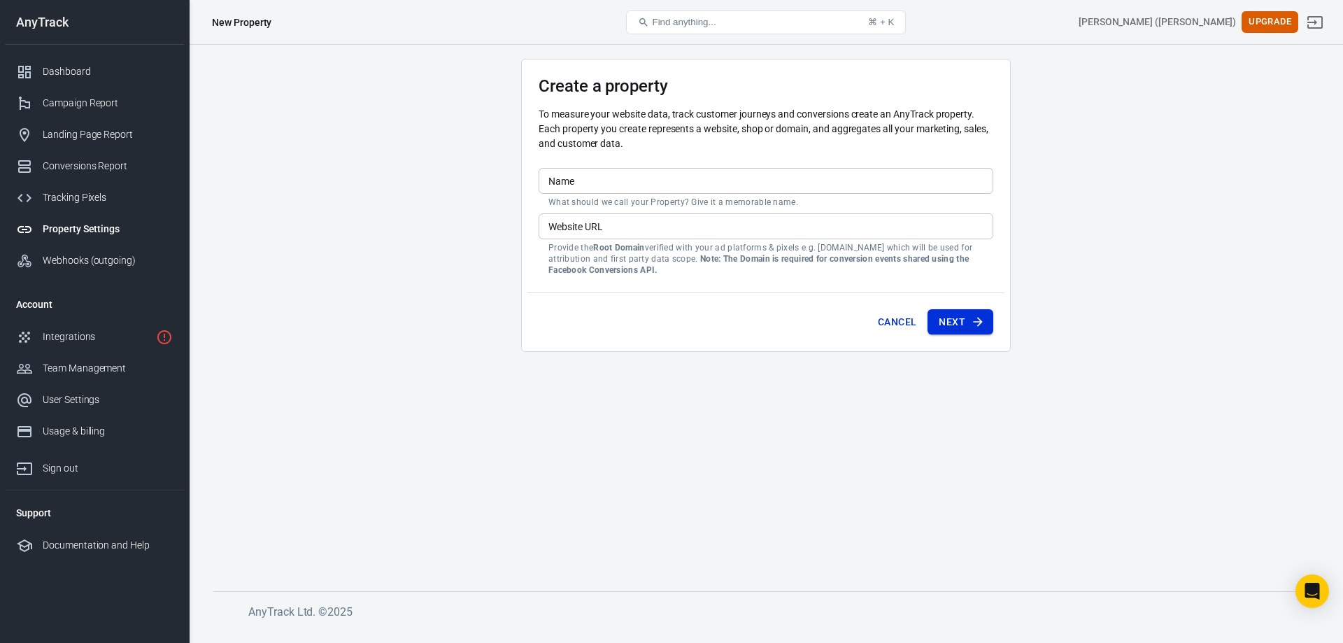
click at [954, 316] on button "Next" at bounding box center [960, 322] width 66 height 26
click at [138, 346] on link "Integrations" at bounding box center [94, 336] width 179 height 31
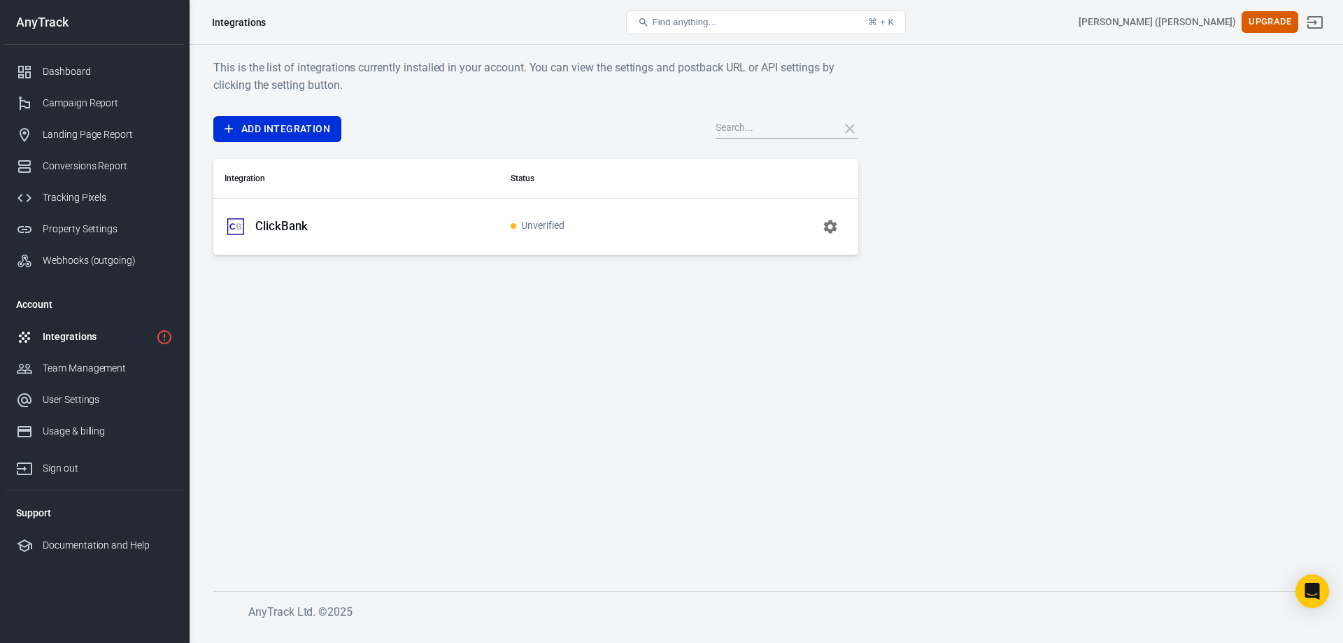
click at [829, 227] on icon "button" at bounding box center [830, 226] width 17 height 17
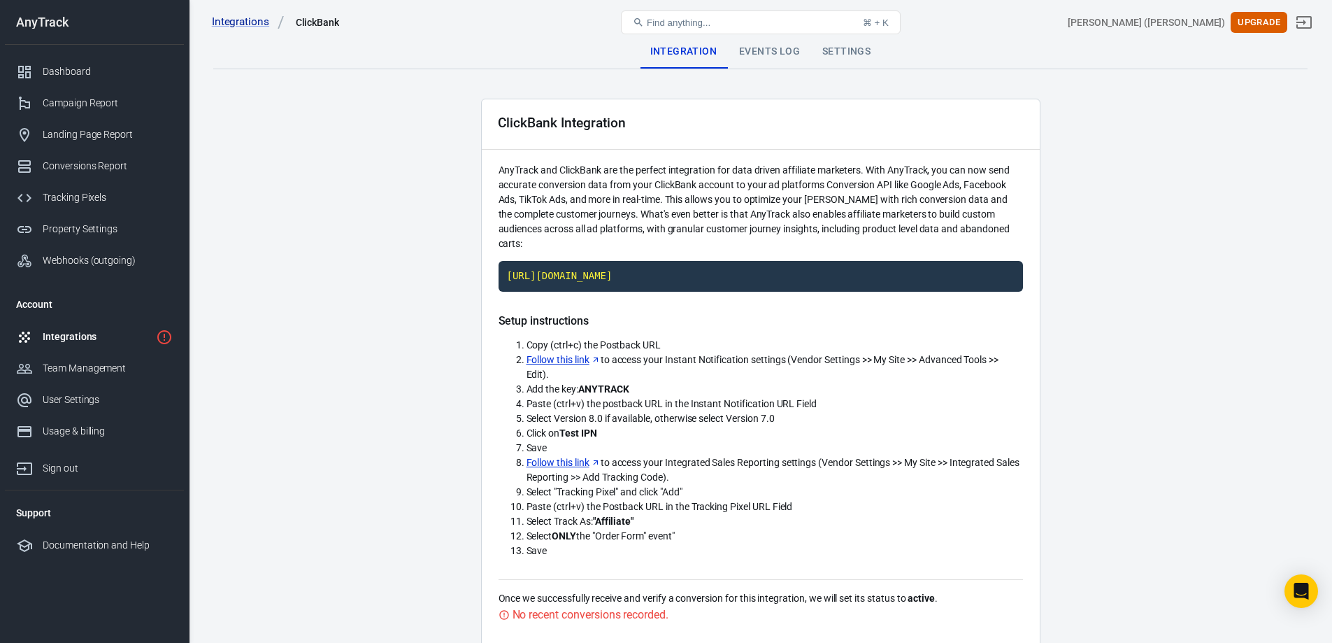
click at [869, 62] on div "Settings" at bounding box center [846, 52] width 71 height 34
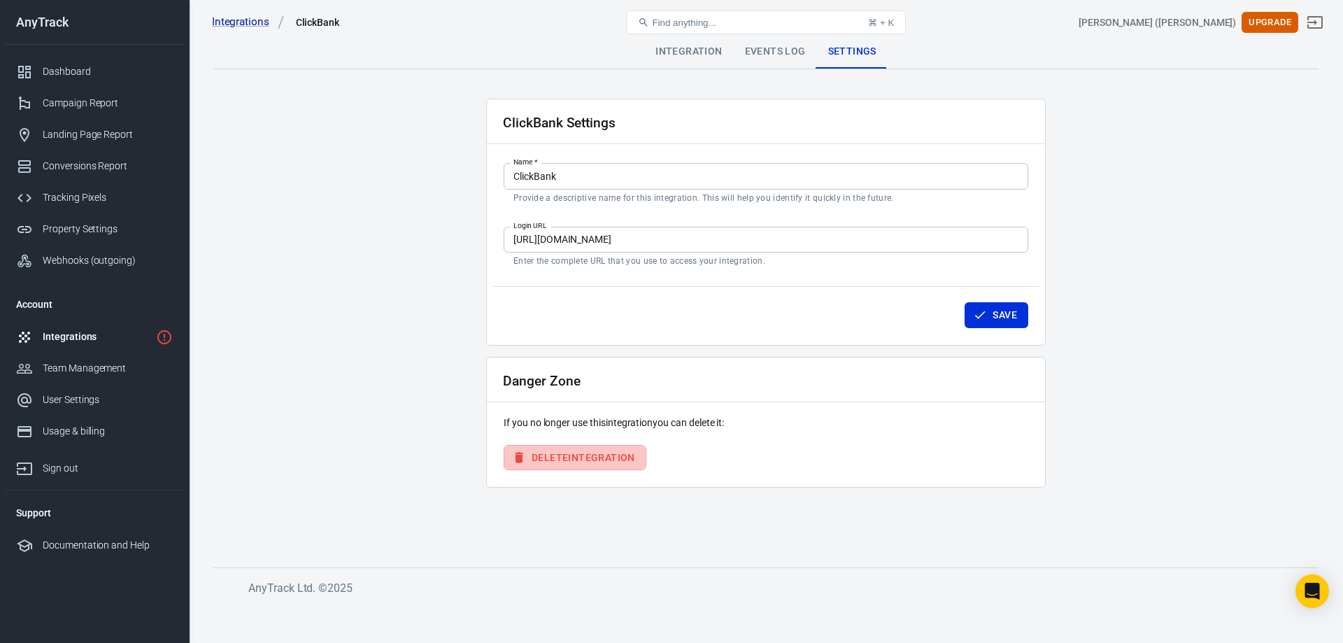
click at [607, 448] on button "Delete Integration" at bounding box center [574, 458] width 143 height 26
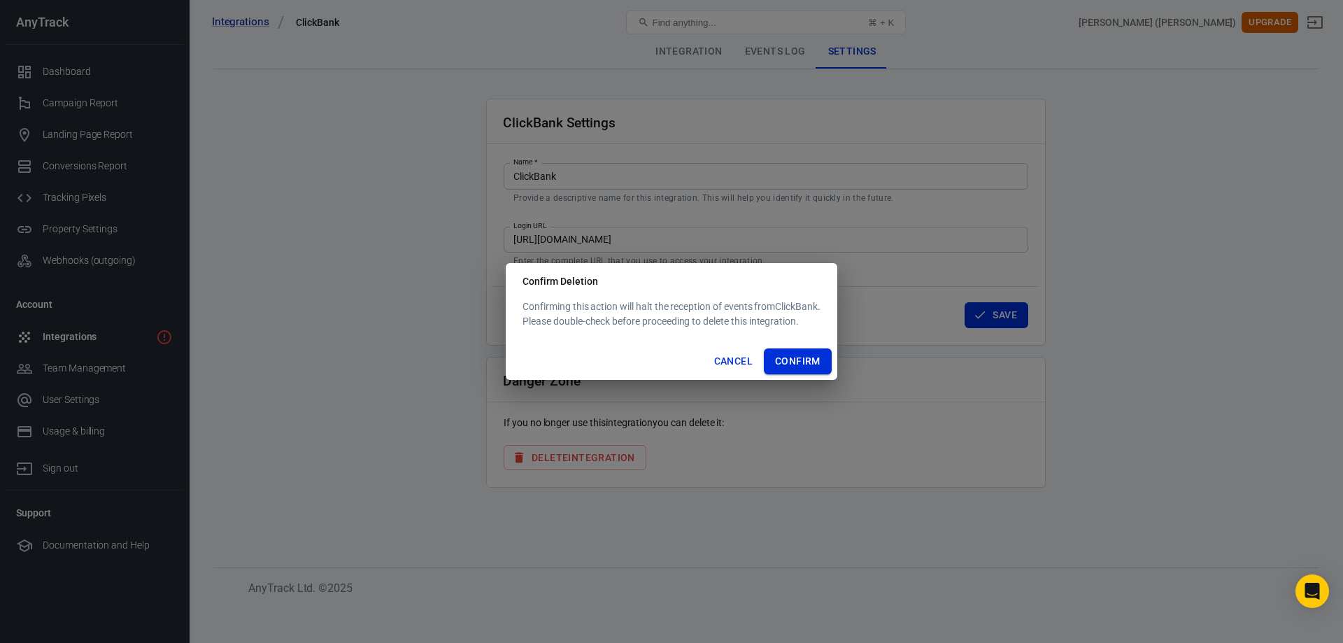
click at [797, 369] on button "Confirm" at bounding box center [798, 361] width 68 height 26
